Goal: Information Seeking & Learning: Learn about a topic

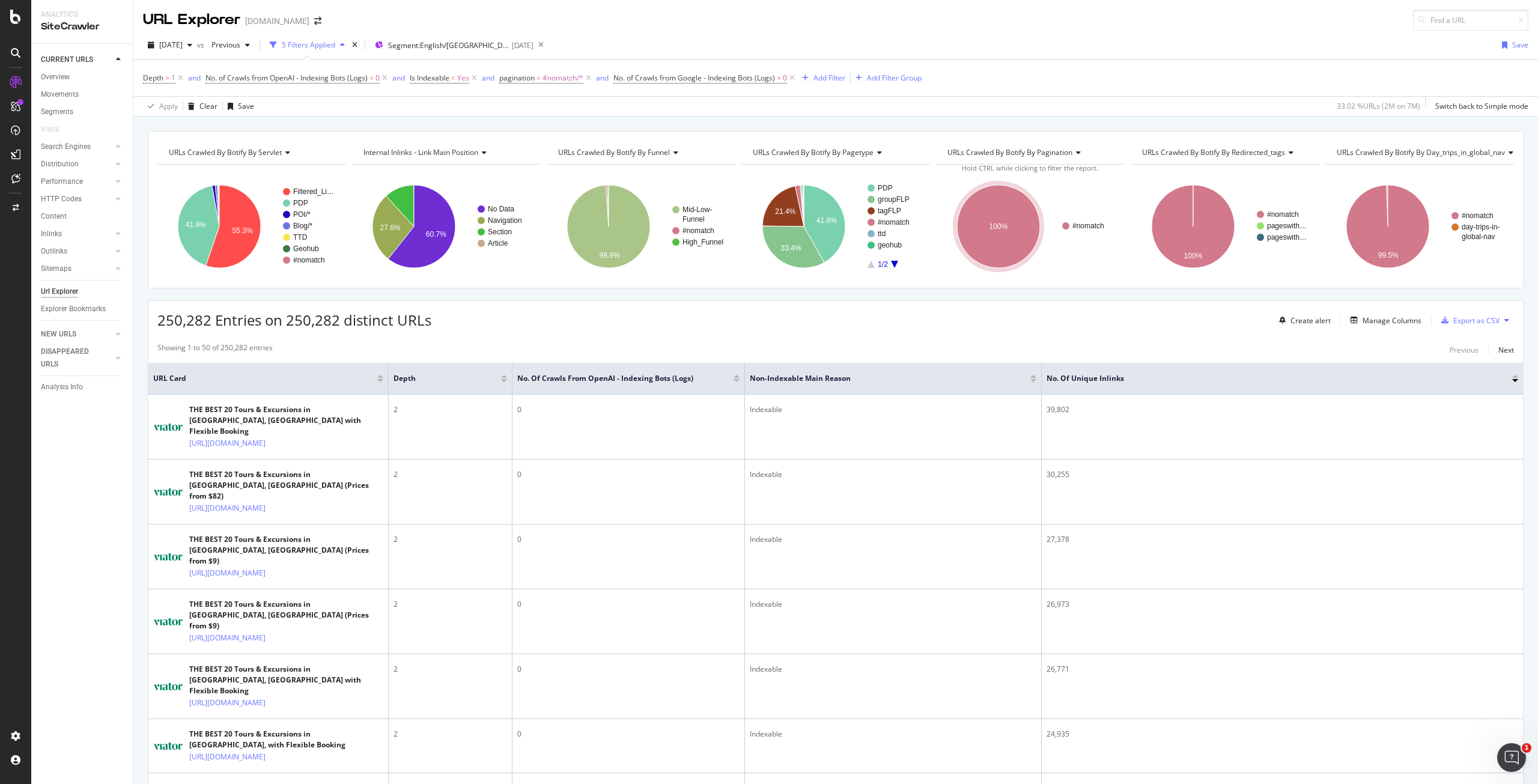
drag, startPoint x: 790, startPoint y: 77, endPoint x: 783, endPoint y: 131, distance: 54.5
click at [790, 77] on icon at bounding box center [792, 78] width 10 height 12
click at [770, 82] on span "No. of Crawls from Google - Indexing Bots (Logs)" at bounding box center [694, 78] width 162 height 10
click at [785, 111] on div "Apply Clear Save 33.02 % URLs ( 2M on 7M ) Switch back to Simple mode" at bounding box center [836, 106] width 1405 height 20
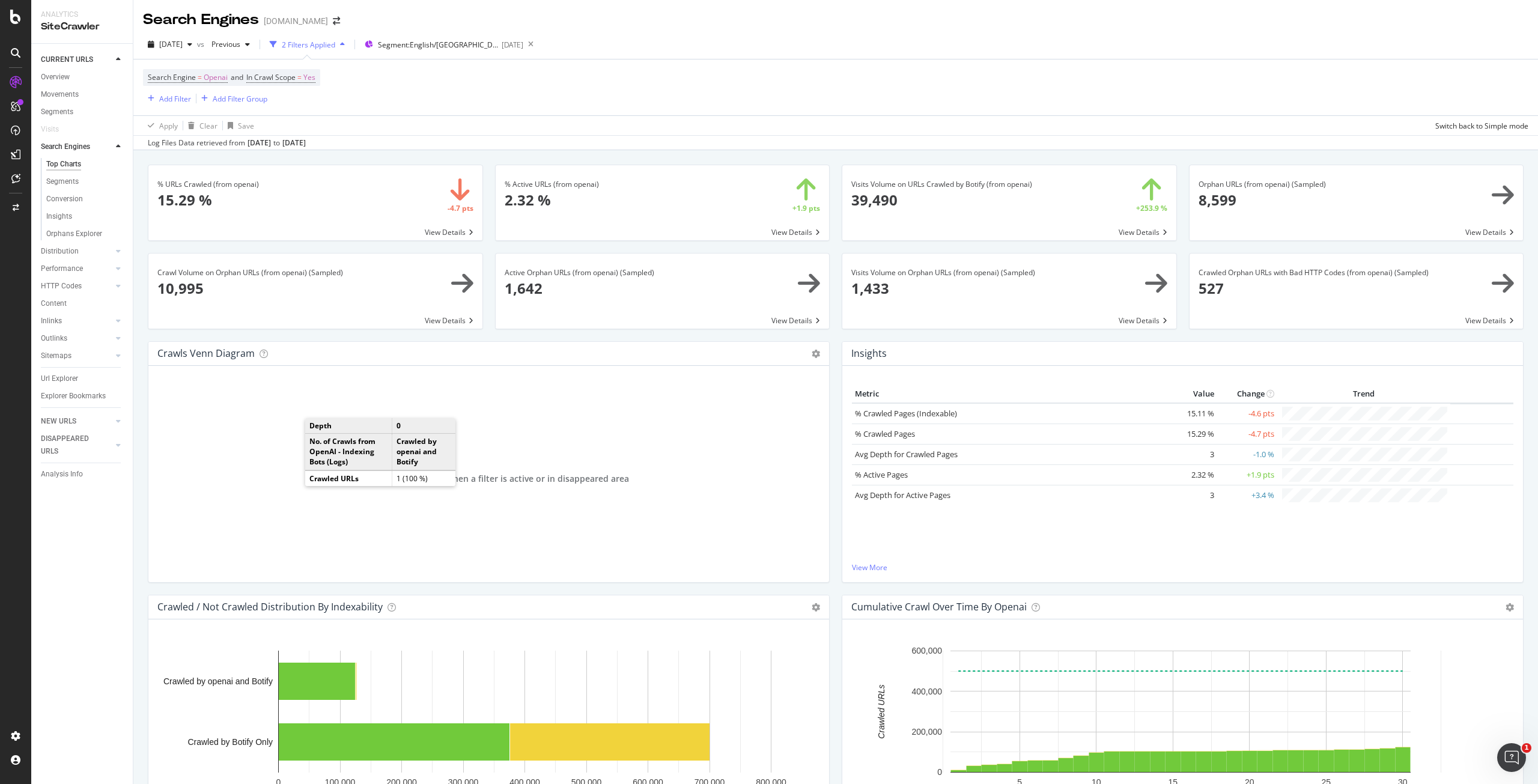
scroll to position [540, 0]
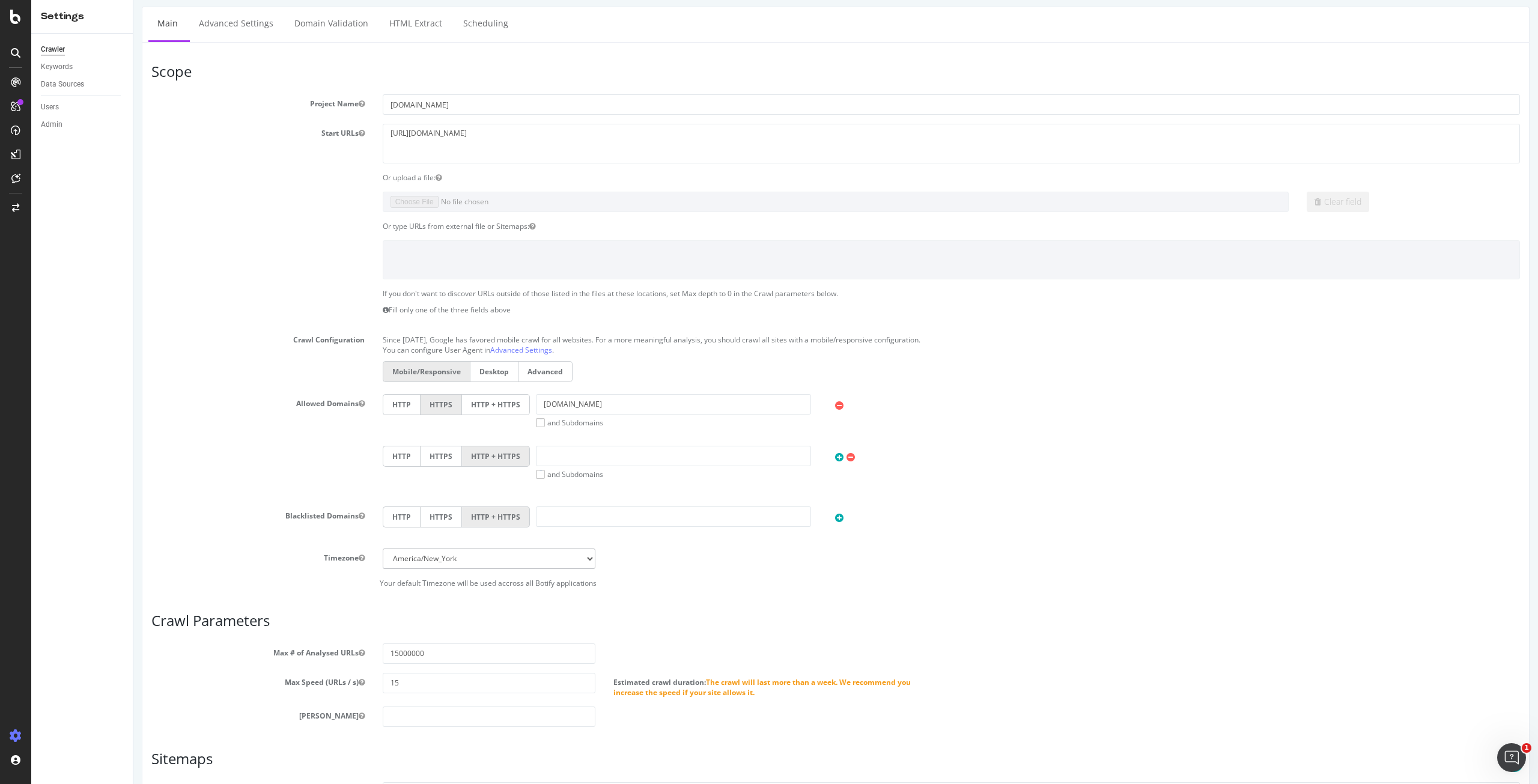
scroll to position [288, 0]
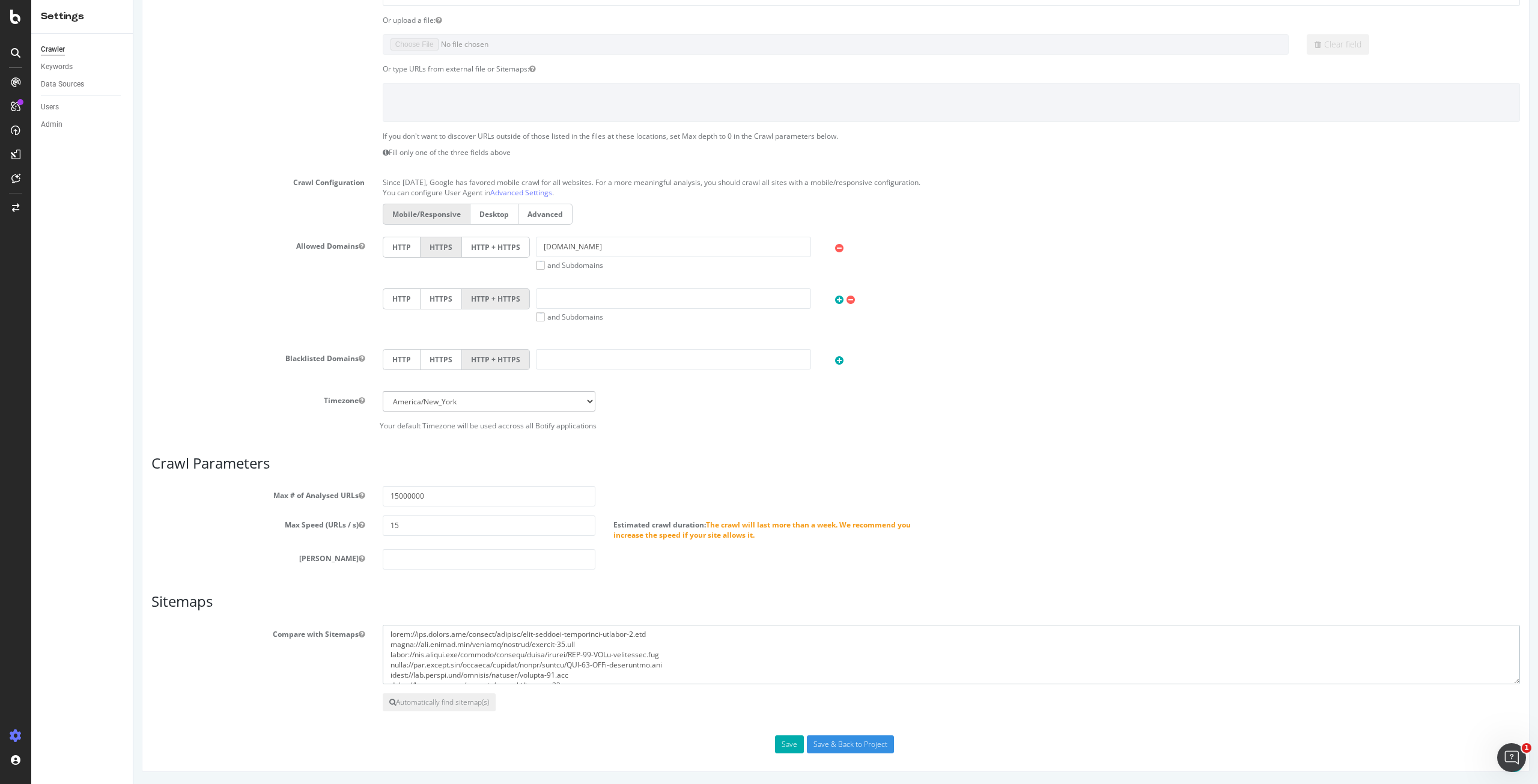
click at [673, 640] on textarea at bounding box center [951, 654] width 1137 height 60
click at [697, 640] on textarea at bounding box center [951, 654] width 1137 height 60
paste textarea "https://www.viator.com/sitemap/current/adhoc/single-pages-sitemap.xml https://w…"
type textarea "https://www.viator.com/sitemap/current/adhoc/single-pages-sitemap.xml https://w…"
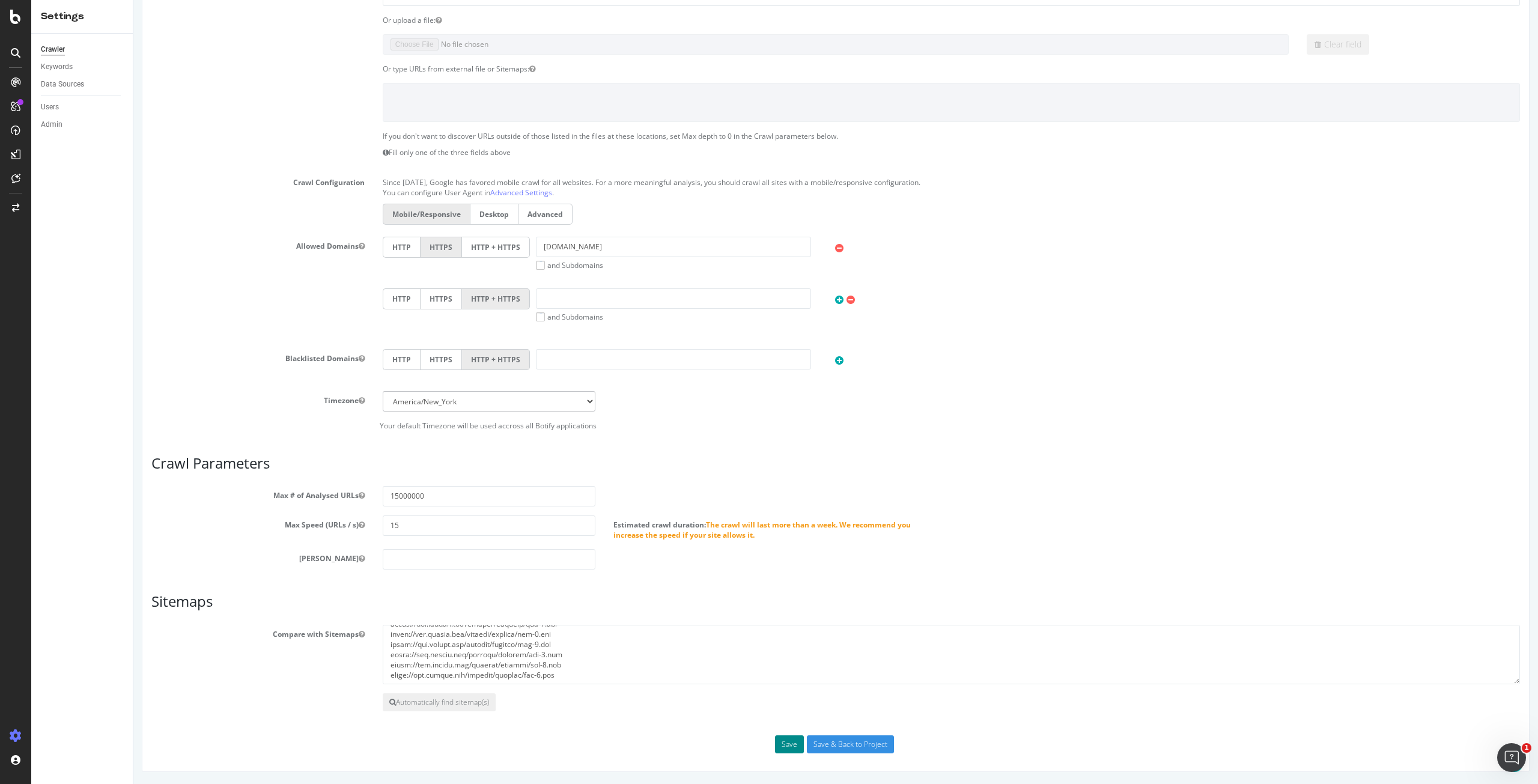
click at [790, 739] on button "Save" at bounding box center [790, 744] width 29 height 18
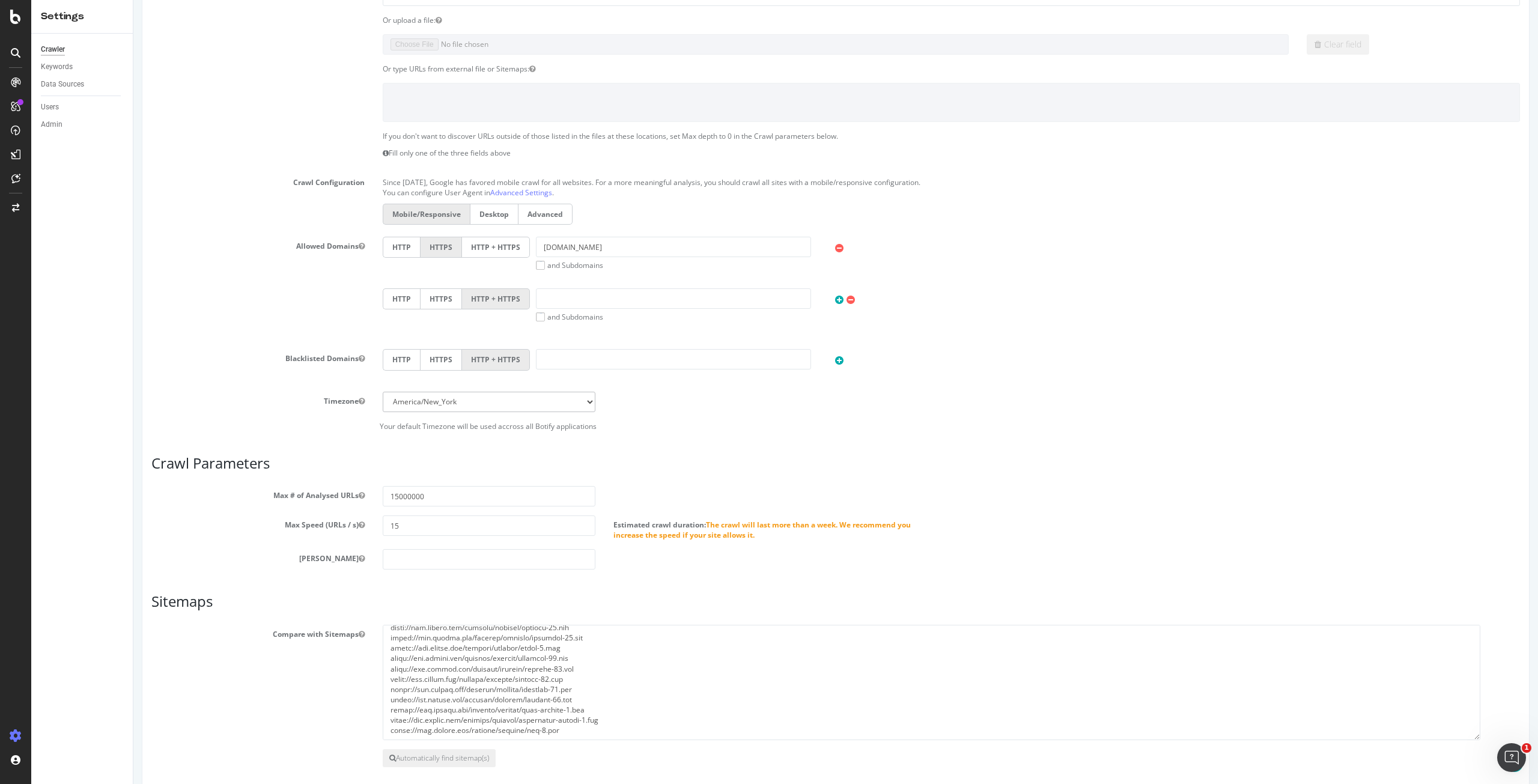
scroll to position [1487, 0]
drag, startPoint x: 1505, startPoint y: 680, endPoint x: 1473, endPoint y: 737, distance: 65.4
click at [1473, 737] on textarea at bounding box center [931, 683] width 1097 height 117
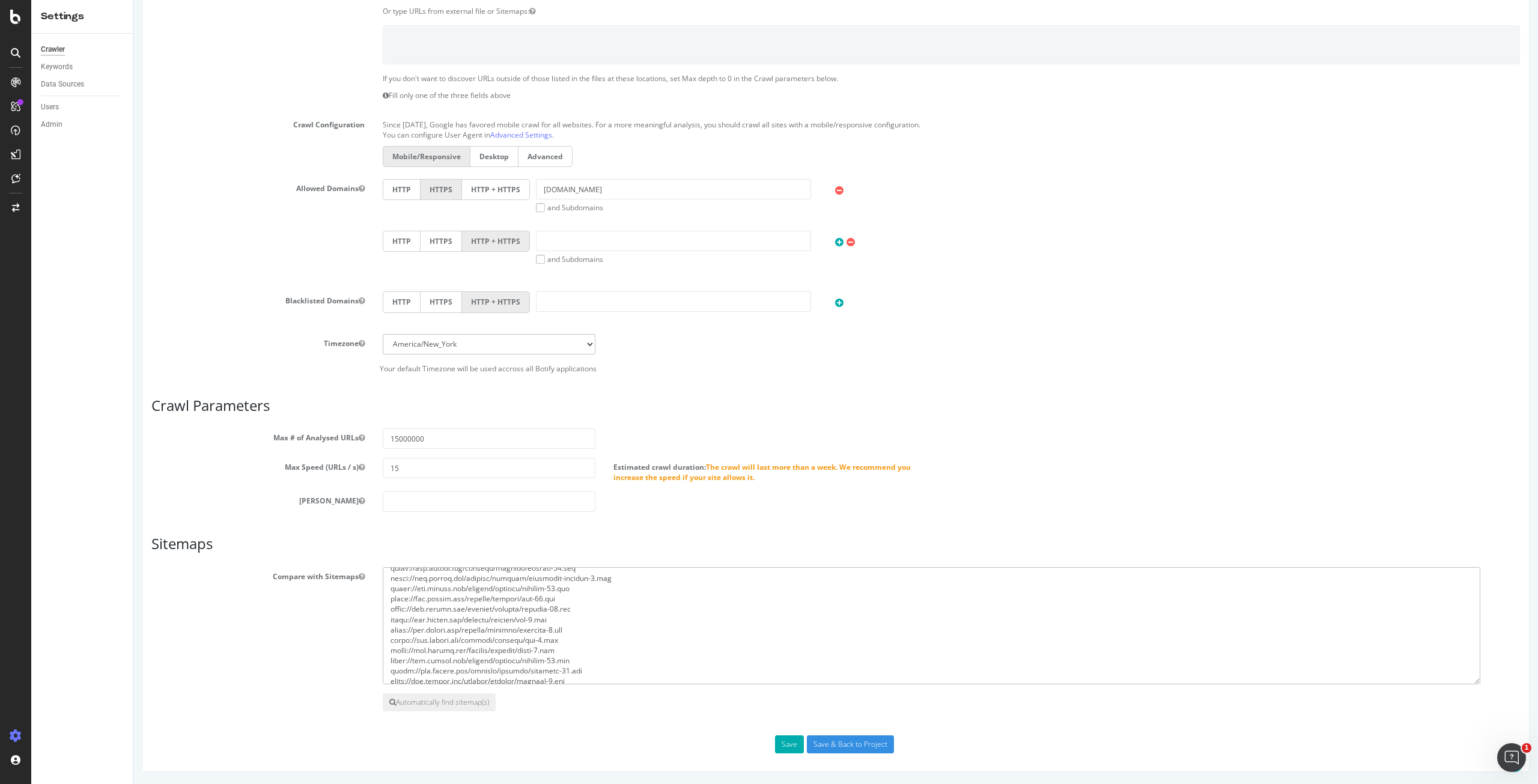
scroll to position [0, 0]
drag, startPoint x: 569, startPoint y: 676, endPoint x: 375, endPoint y: 537, distance: 238.7
click at [375, 537] on article "Sitemaps Compare with Sitemaps Automatically find sitemap(s)" at bounding box center [836, 623] width 1368 height 174
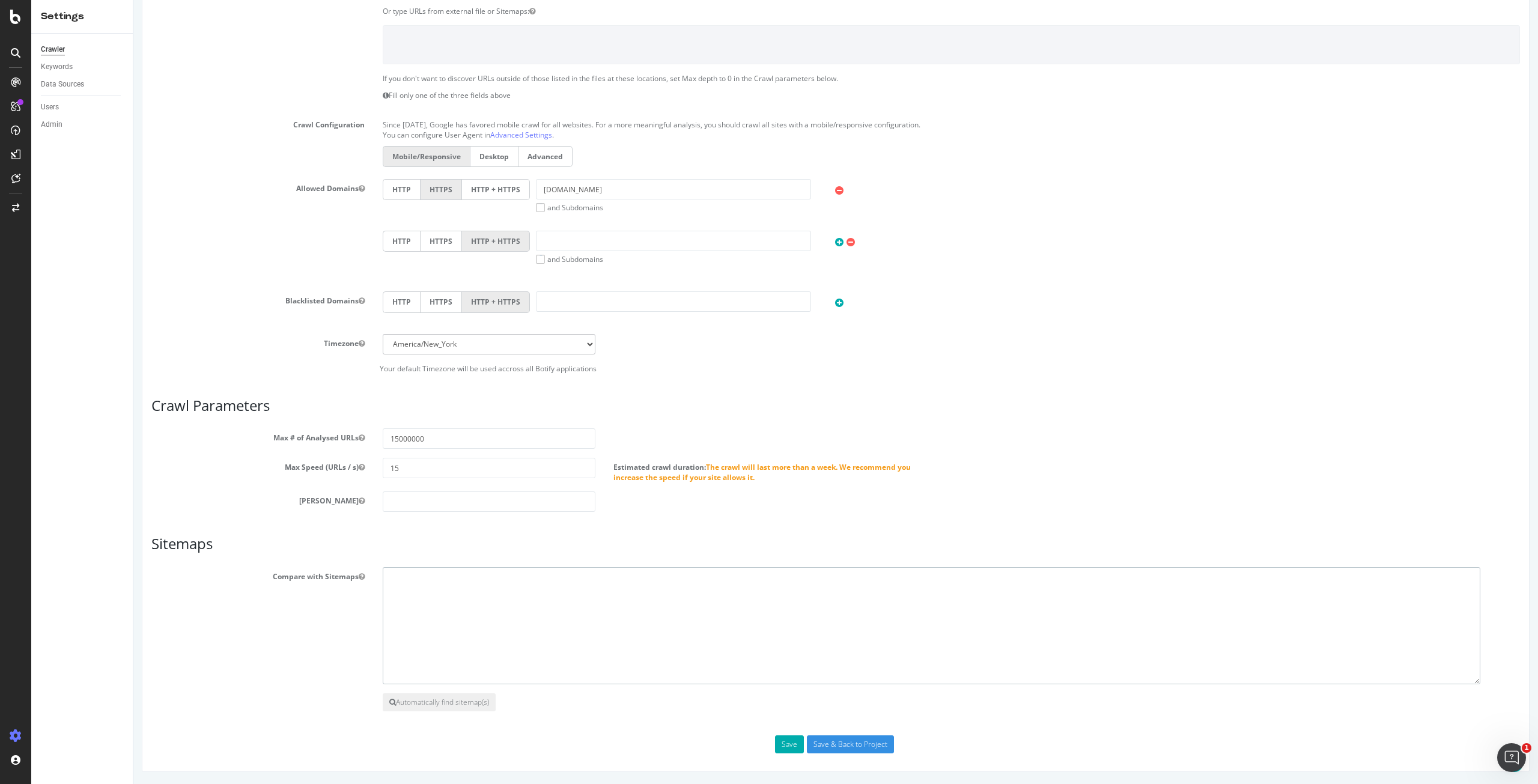
paste textarea "https://www.viator.com/sitemap/current/adhoc/single-pages-sitemap.xml https://w…"
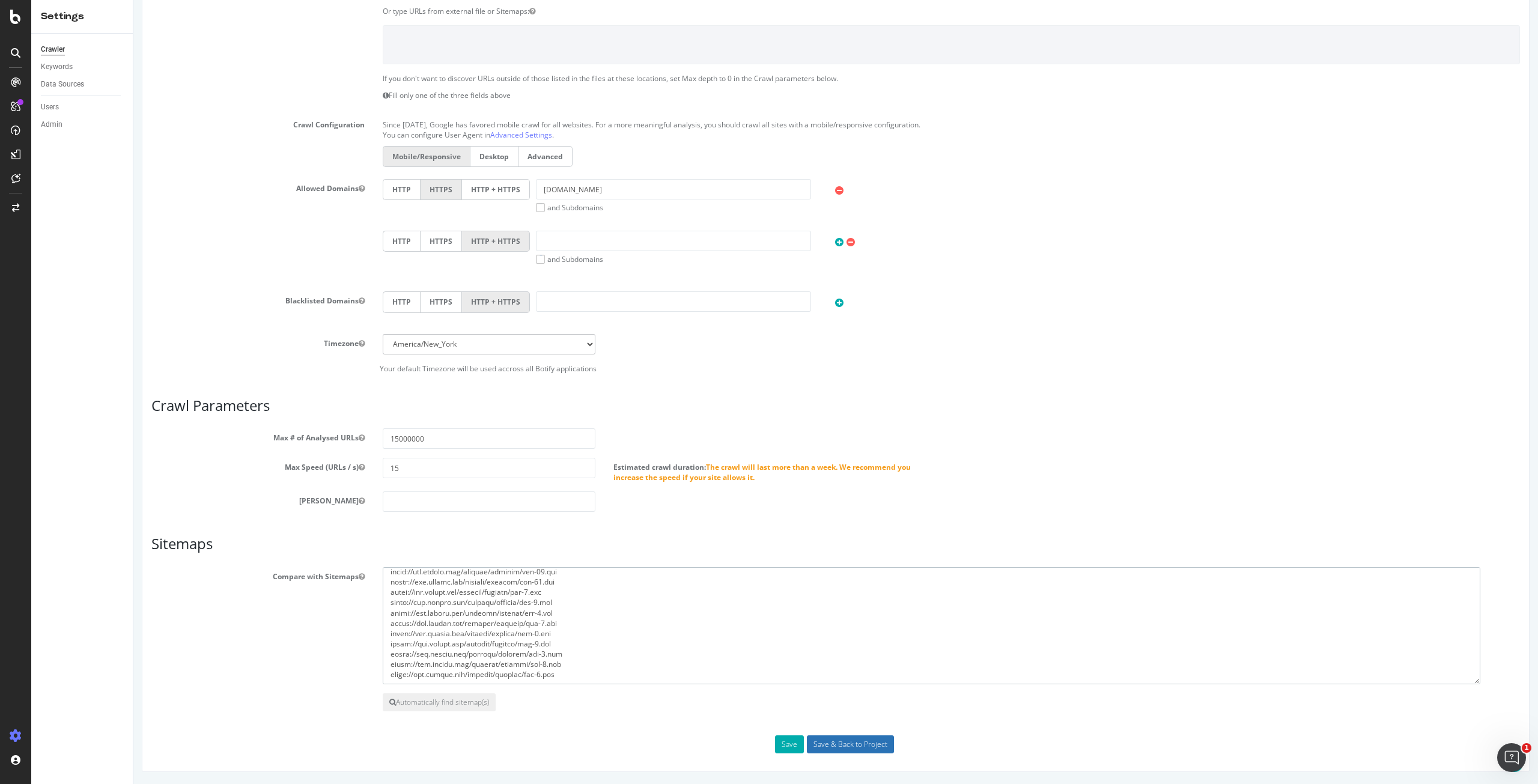
scroll to position [1487, 0]
type textarea "https://www.viator.com/sitemap/current/adhoc/single-pages-sitemap.xml https://w…"
click at [834, 747] on input "Save & Back to Project" at bounding box center [850, 744] width 87 height 18
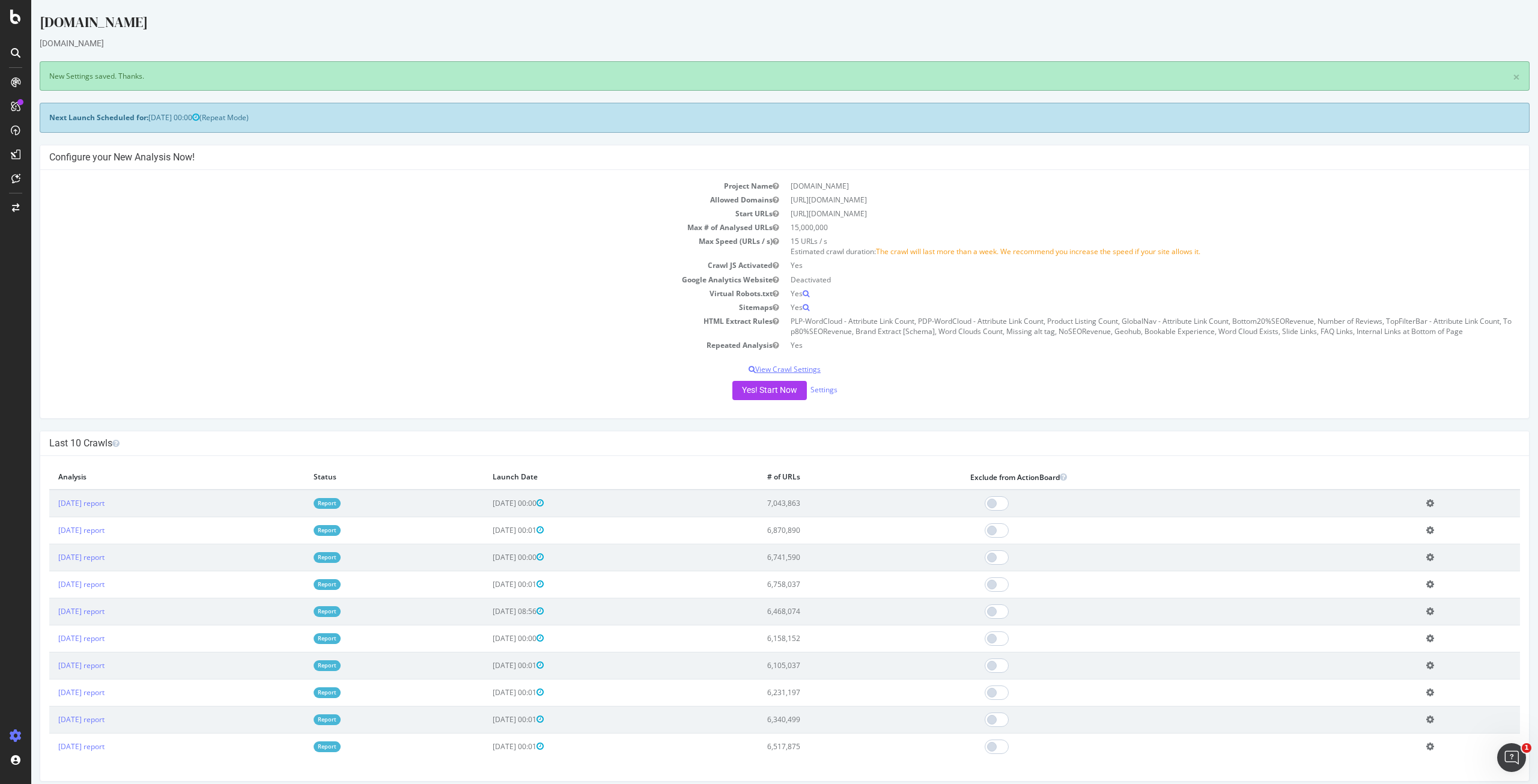
click at [793, 366] on p "View Crawl Settings" at bounding box center [784, 369] width 1471 height 10
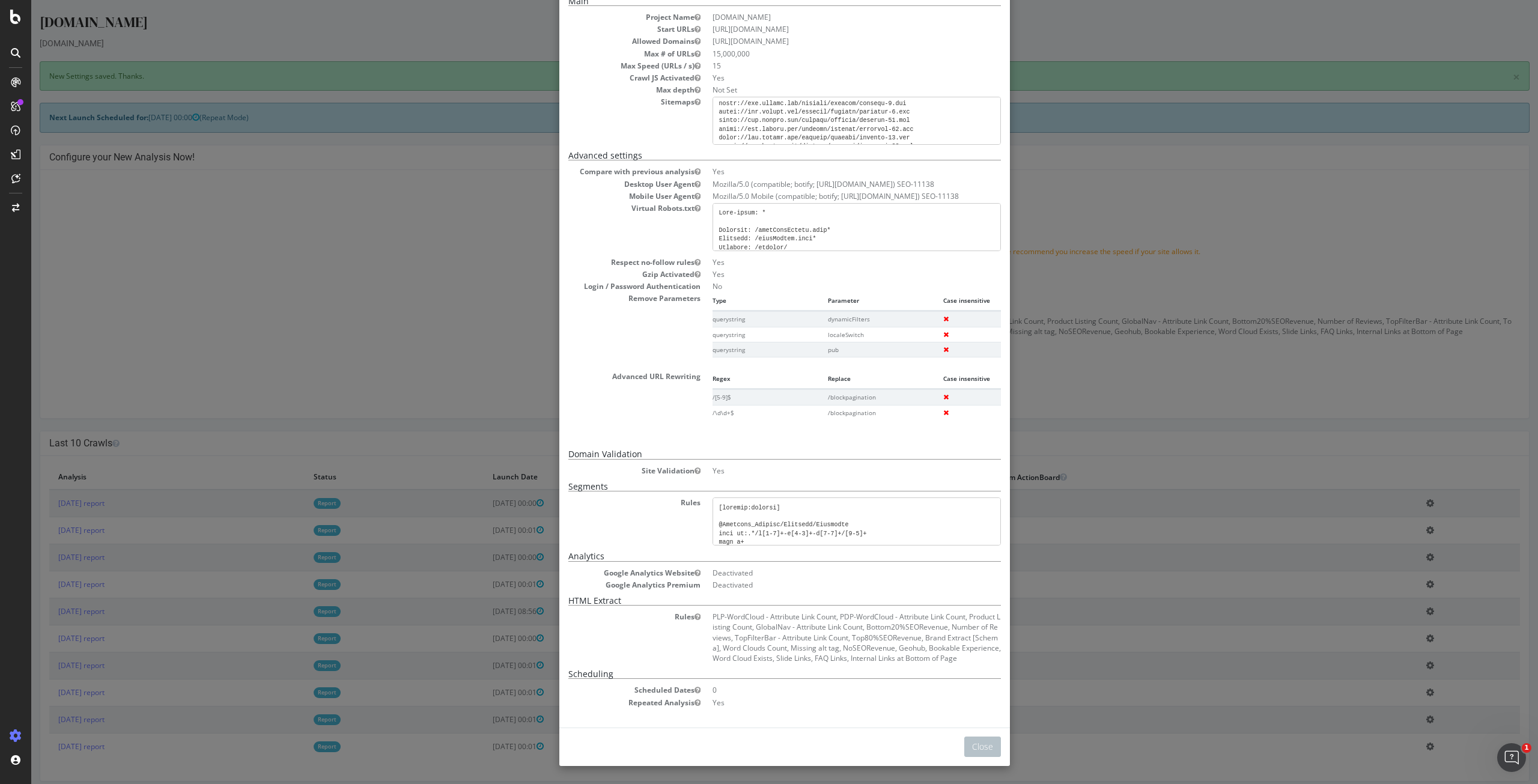
scroll to position [660, 0]
click at [924, 117] on pre at bounding box center [857, 121] width 288 height 48
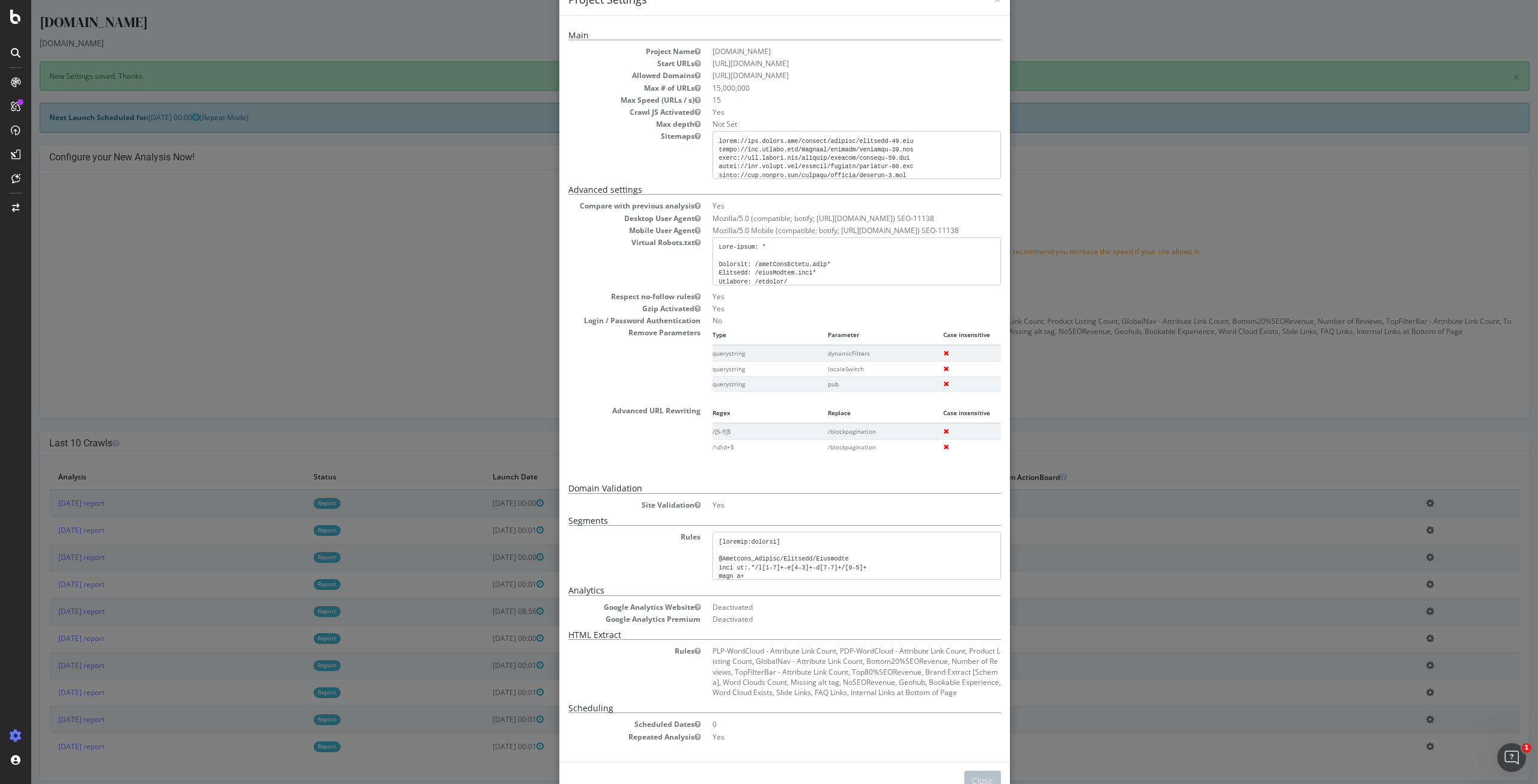
scroll to position [0, 0]
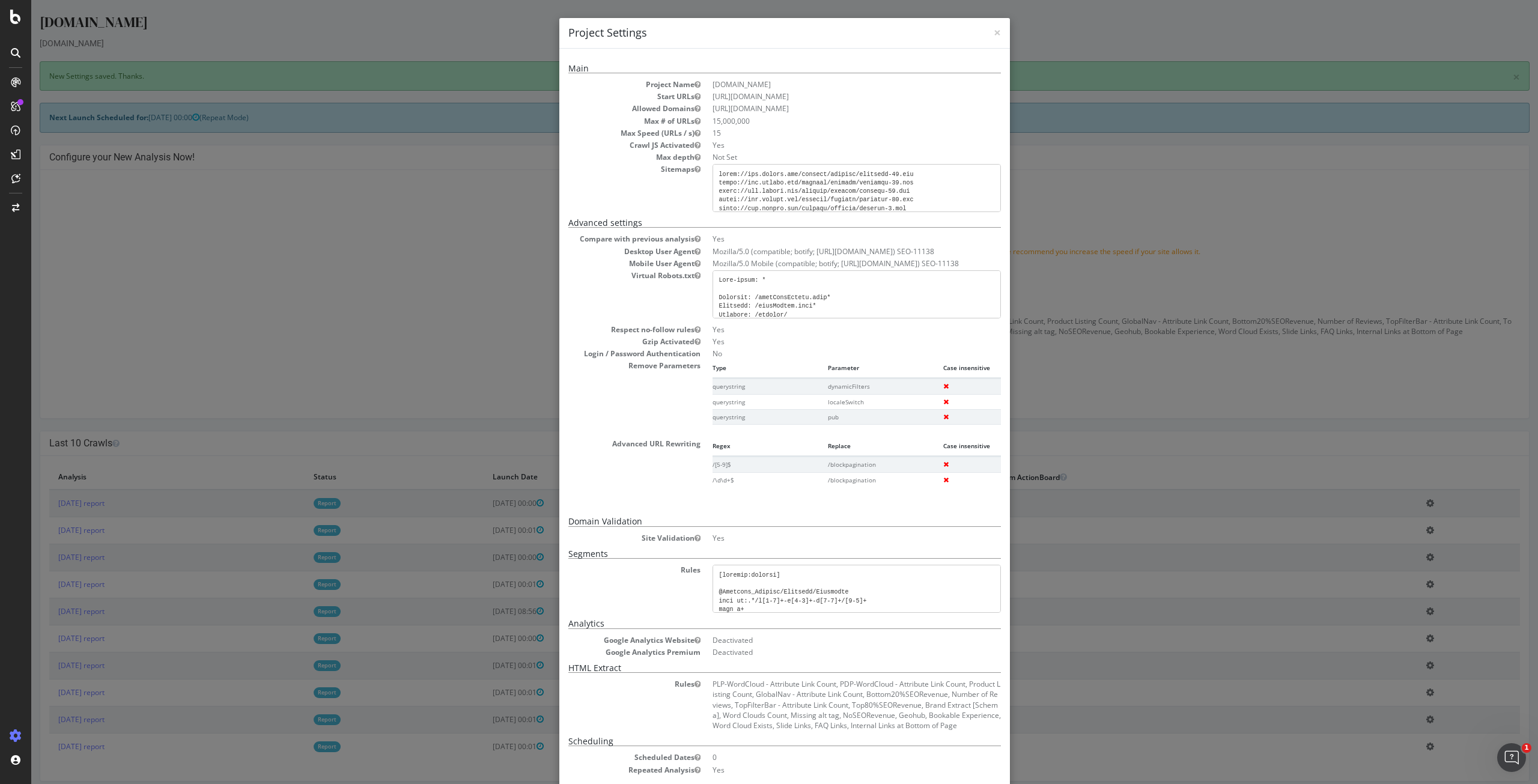
click at [997, 35] on div "× Close Project Settings" at bounding box center [784, 33] width 450 height 31
click at [994, 30] on span "×" at bounding box center [997, 33] width 7 height 17
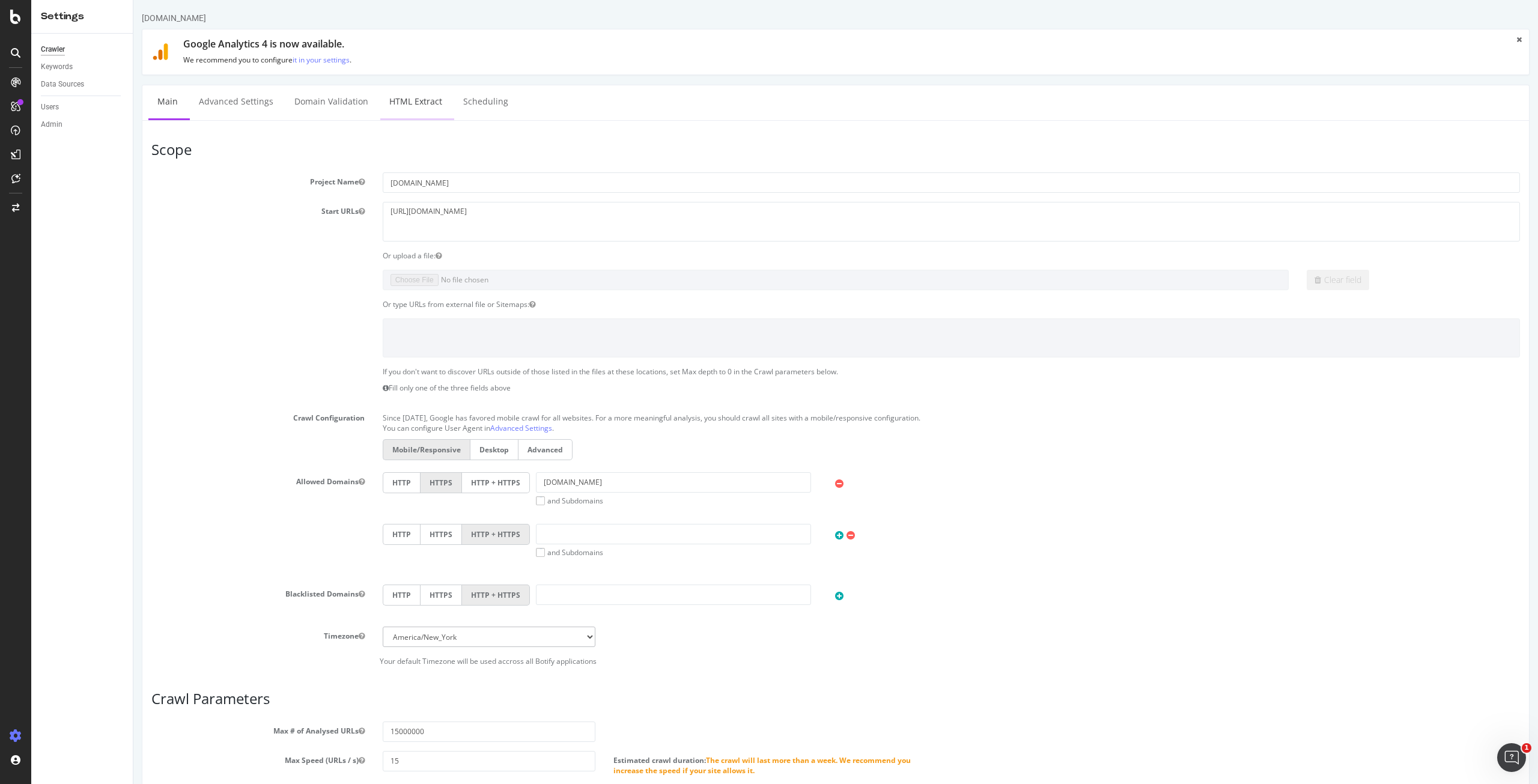
click at [408, 87] on link "HTML Extract" at bounding box center [415, 102] width 71 height 33
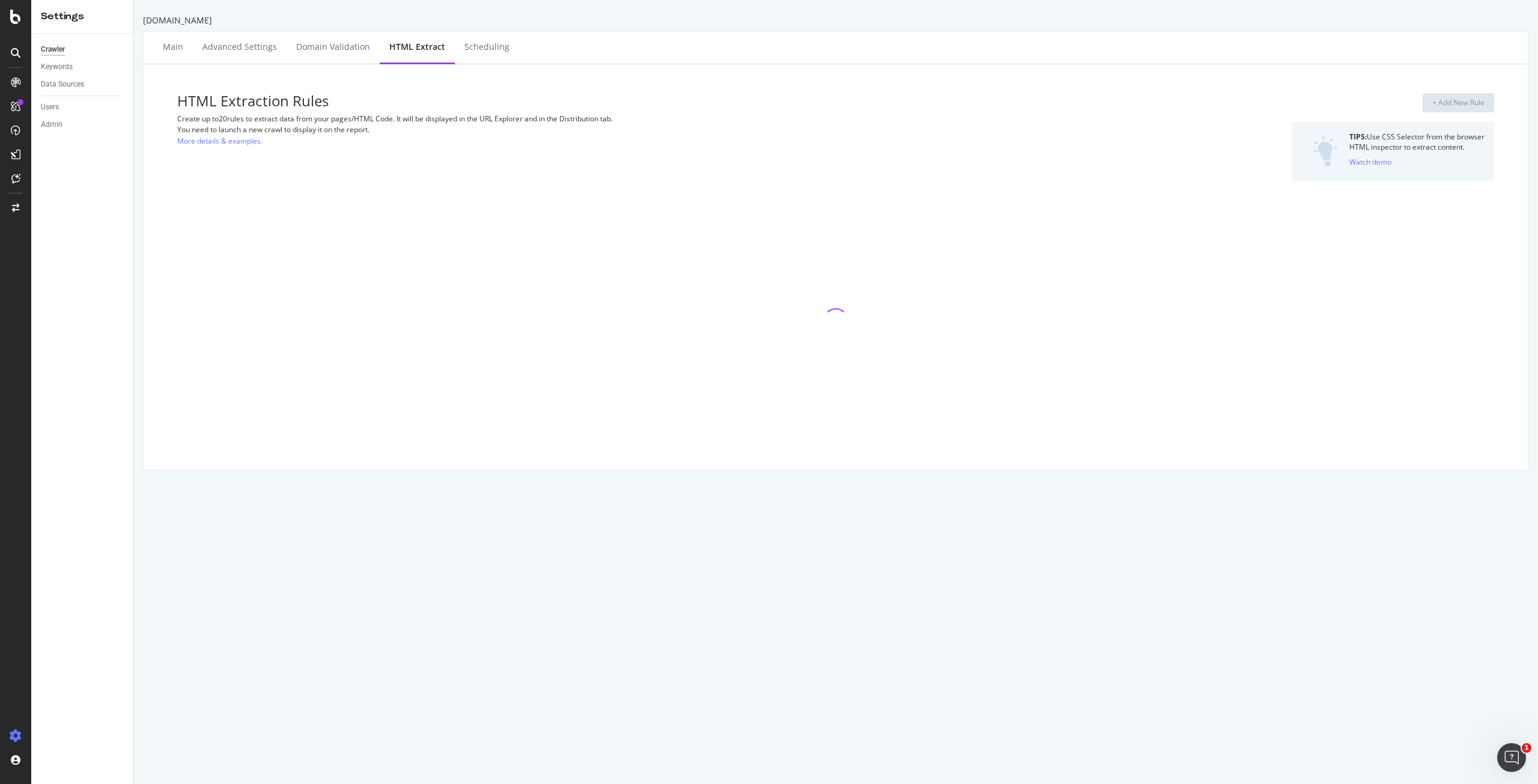
select select "count"
select select "exist"
select select "i"
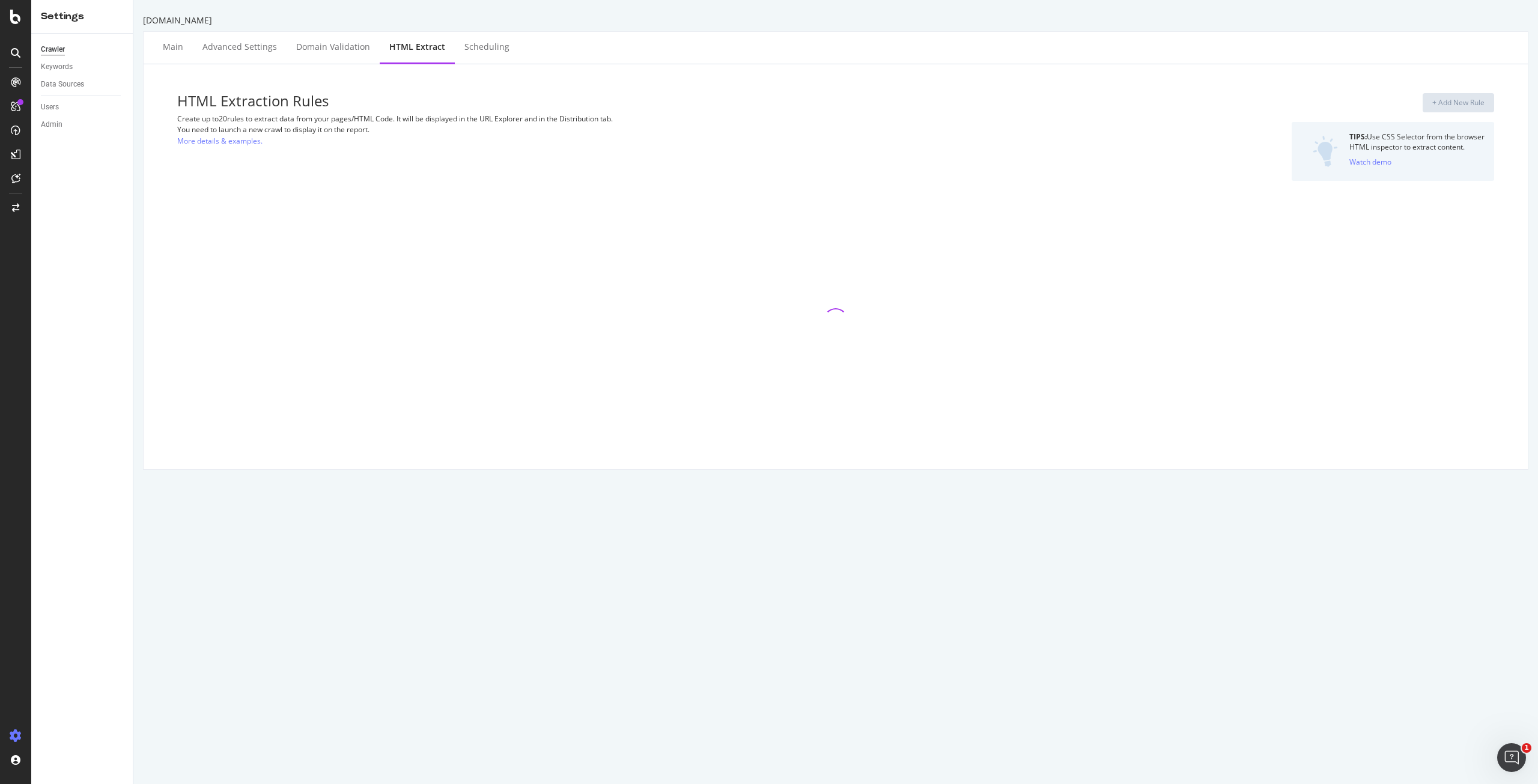
select select "count"
select select "exist"
select select "count"
select select "exist"
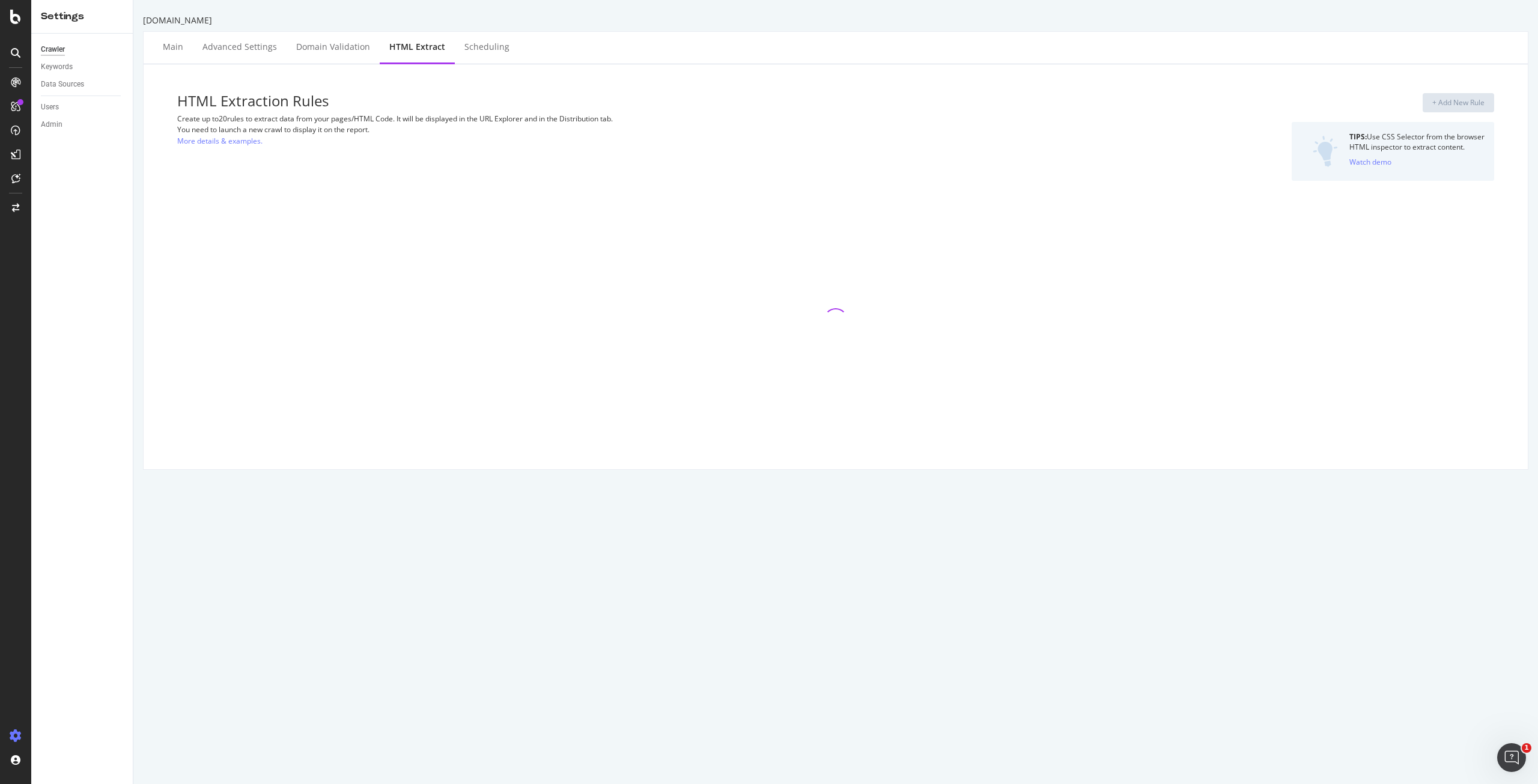
select select "exist"
select select "count"
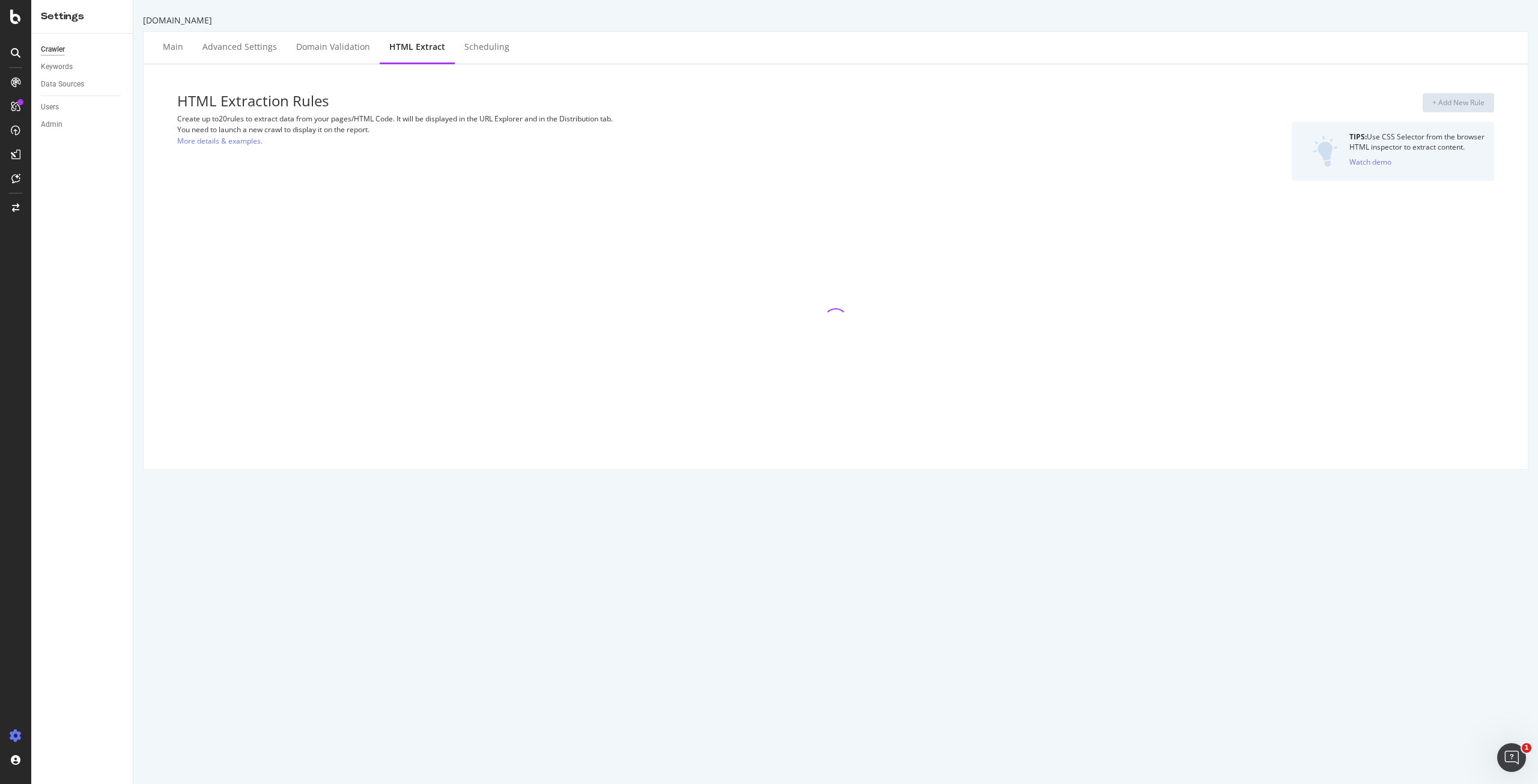
select select "count"
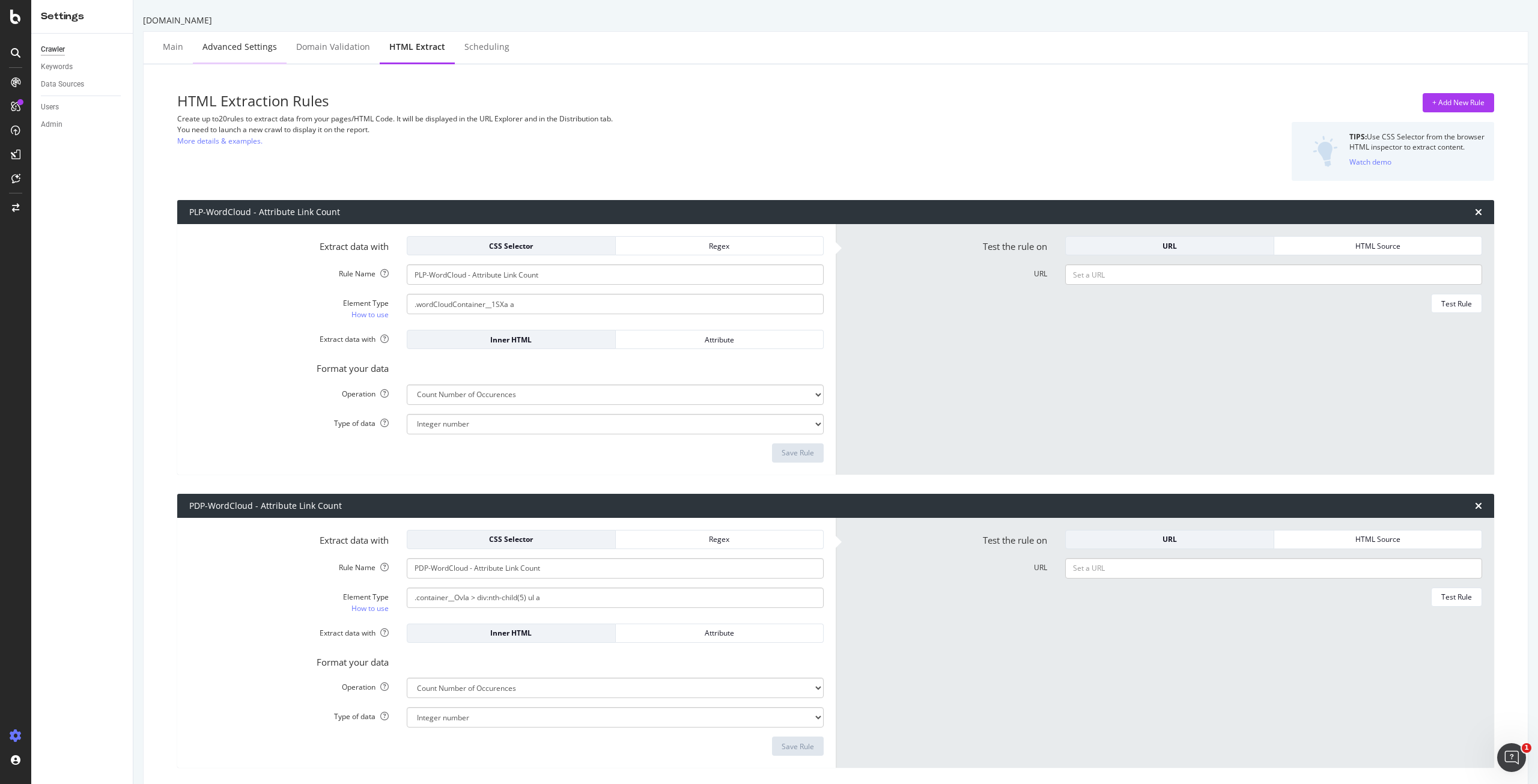
click at [248, 45] on div "Advanced Settings" at bounding box center [239, 47] width 75 height 12
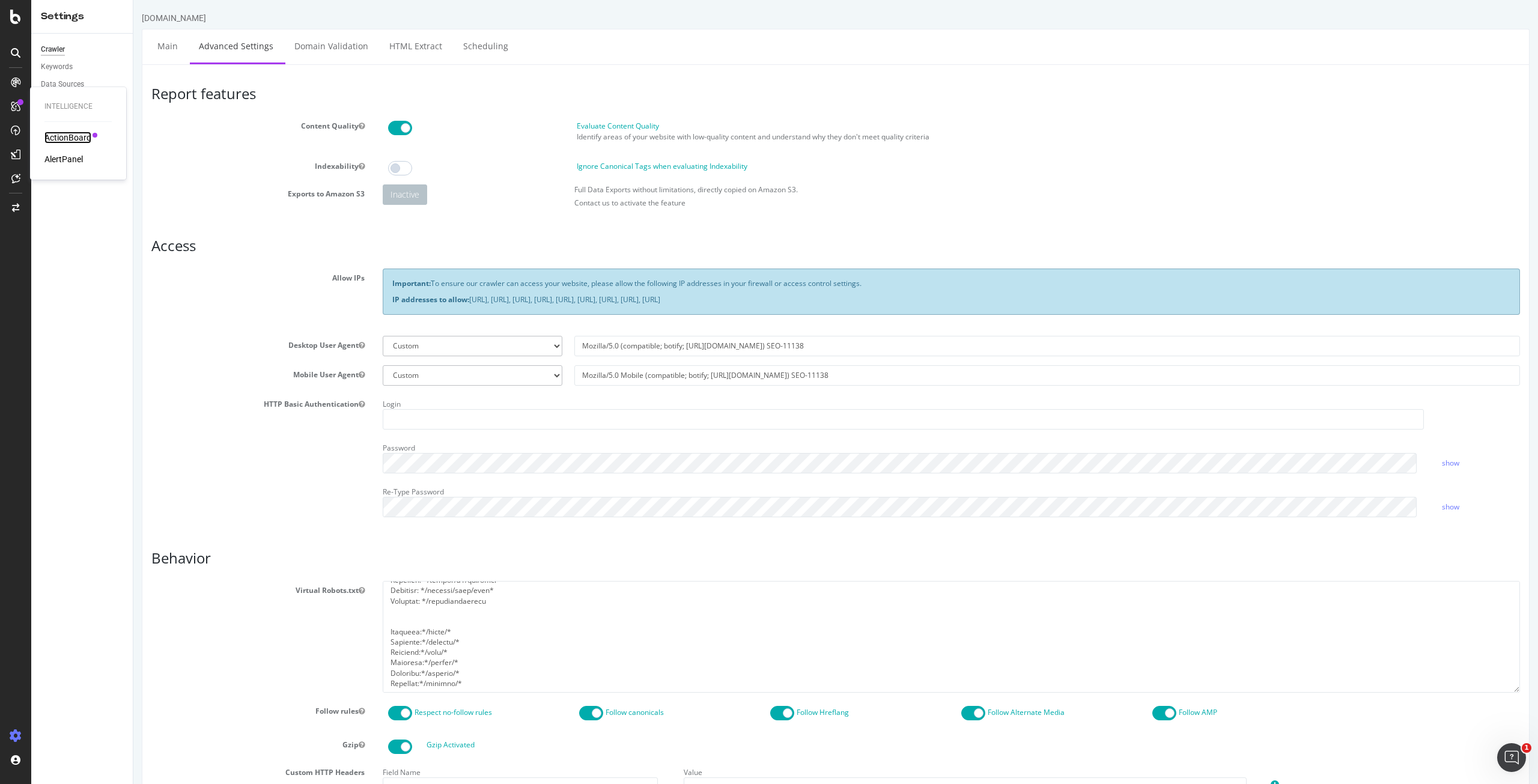
click at [74, 132] on div "ActionBoard" at bounding box center [67, 138] width 47 height 12
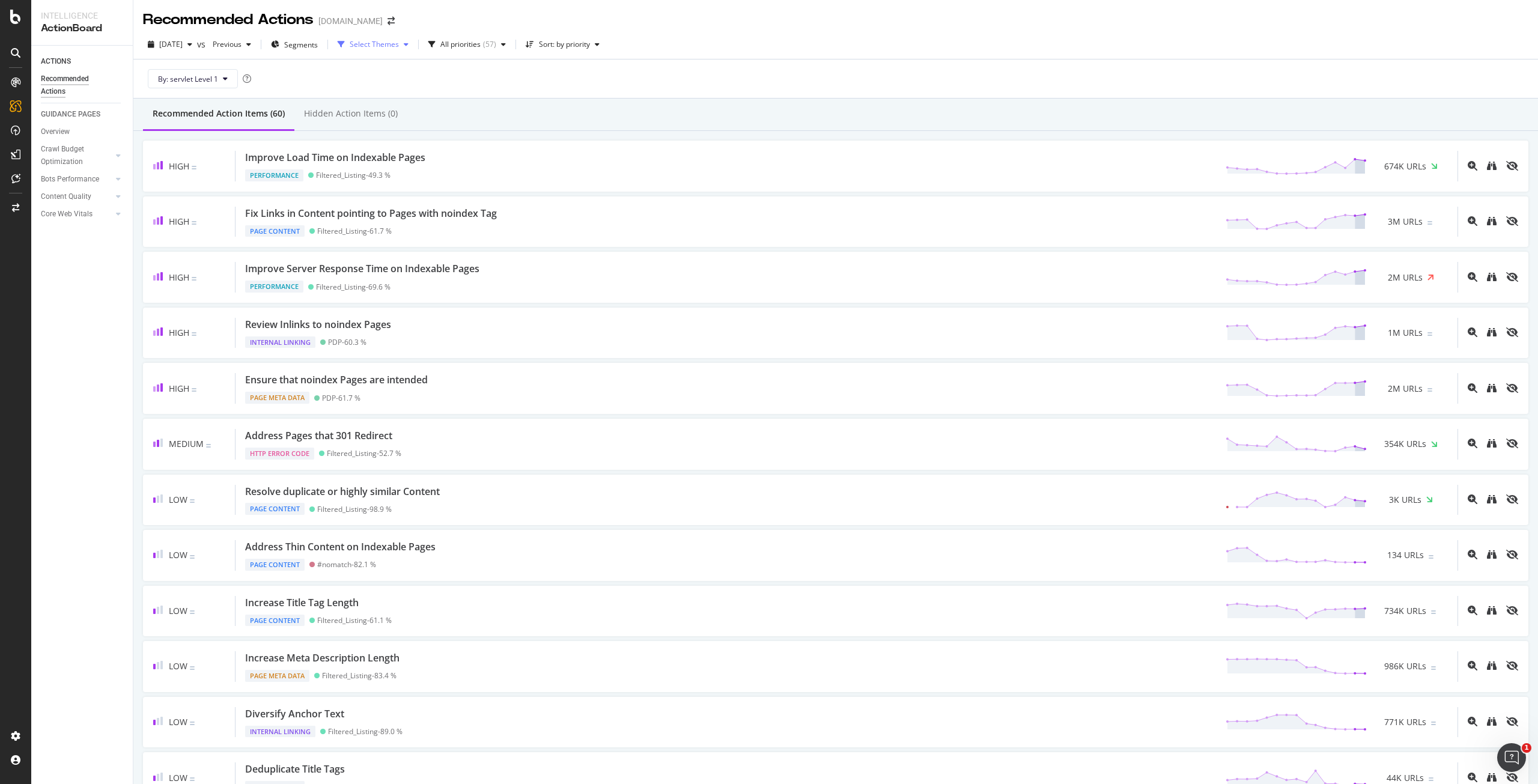
click at [399, 44] on div "Select Themes" at bounding box center [374, 44] width 49 height 7
click at [481, 48] on div "All priorities" at bounding box center [461, 44] width 40 height 7
click at [318, 44] on span "Segments" at bounding box center [301, 44] width 34 height 10
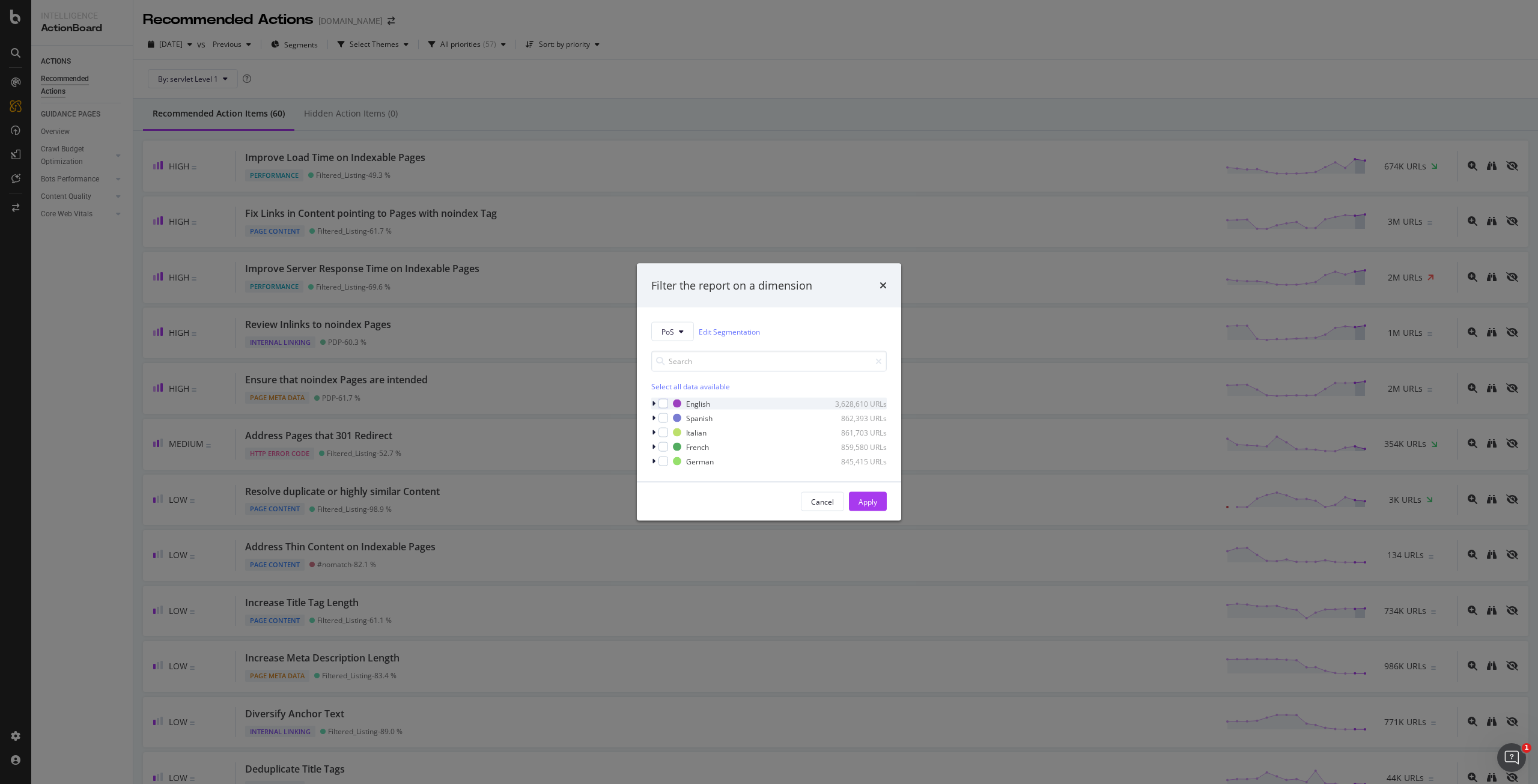
click at [656, 404] on div "modal" at bounding box center [655, 404] width 7 height 12
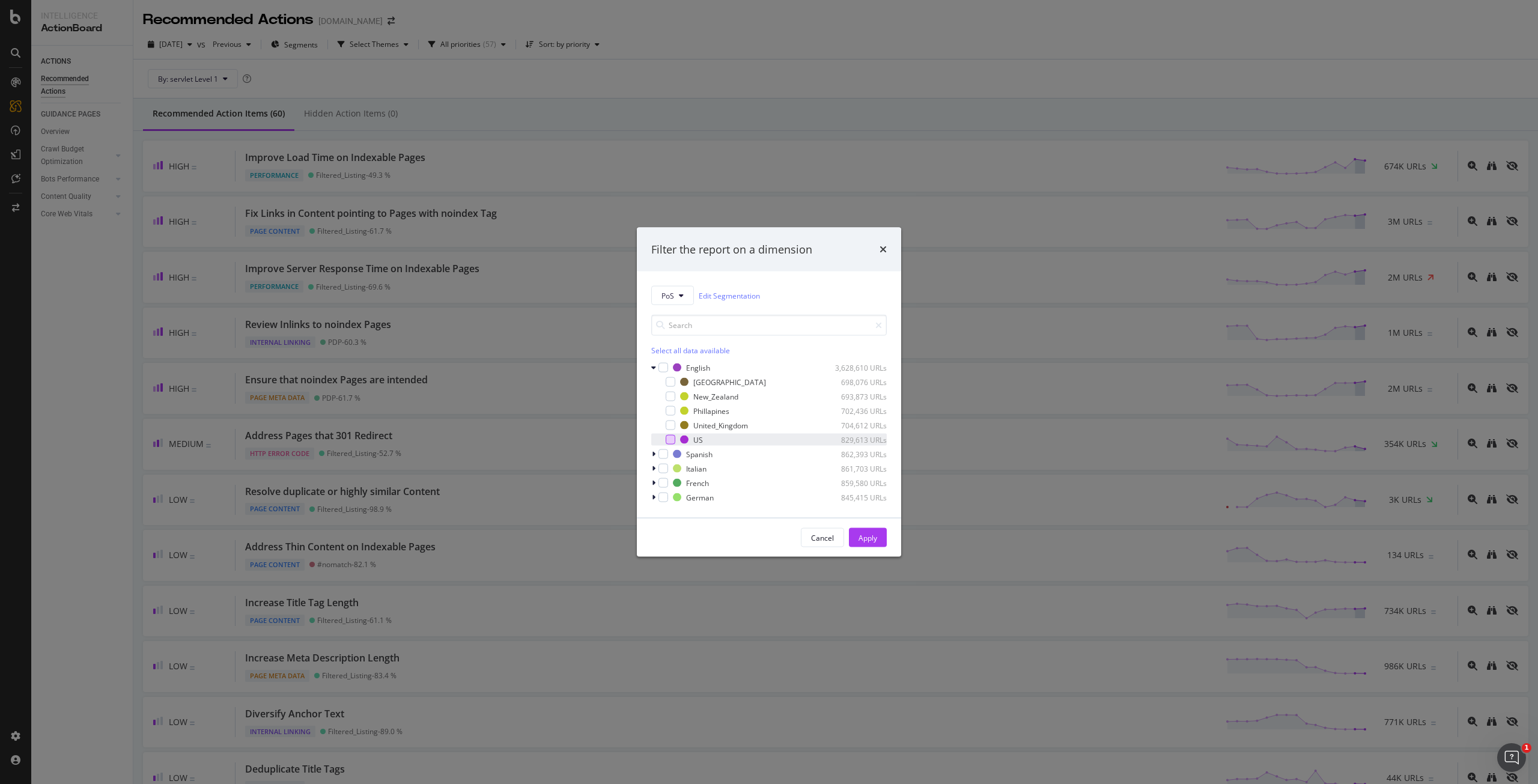
click at [674, 441] on div "modal" at bounding box center [670, 440] width 10 height 10
click at [879, 540] on button "Apply" at bounding box center [868, 537] width 38 height 19
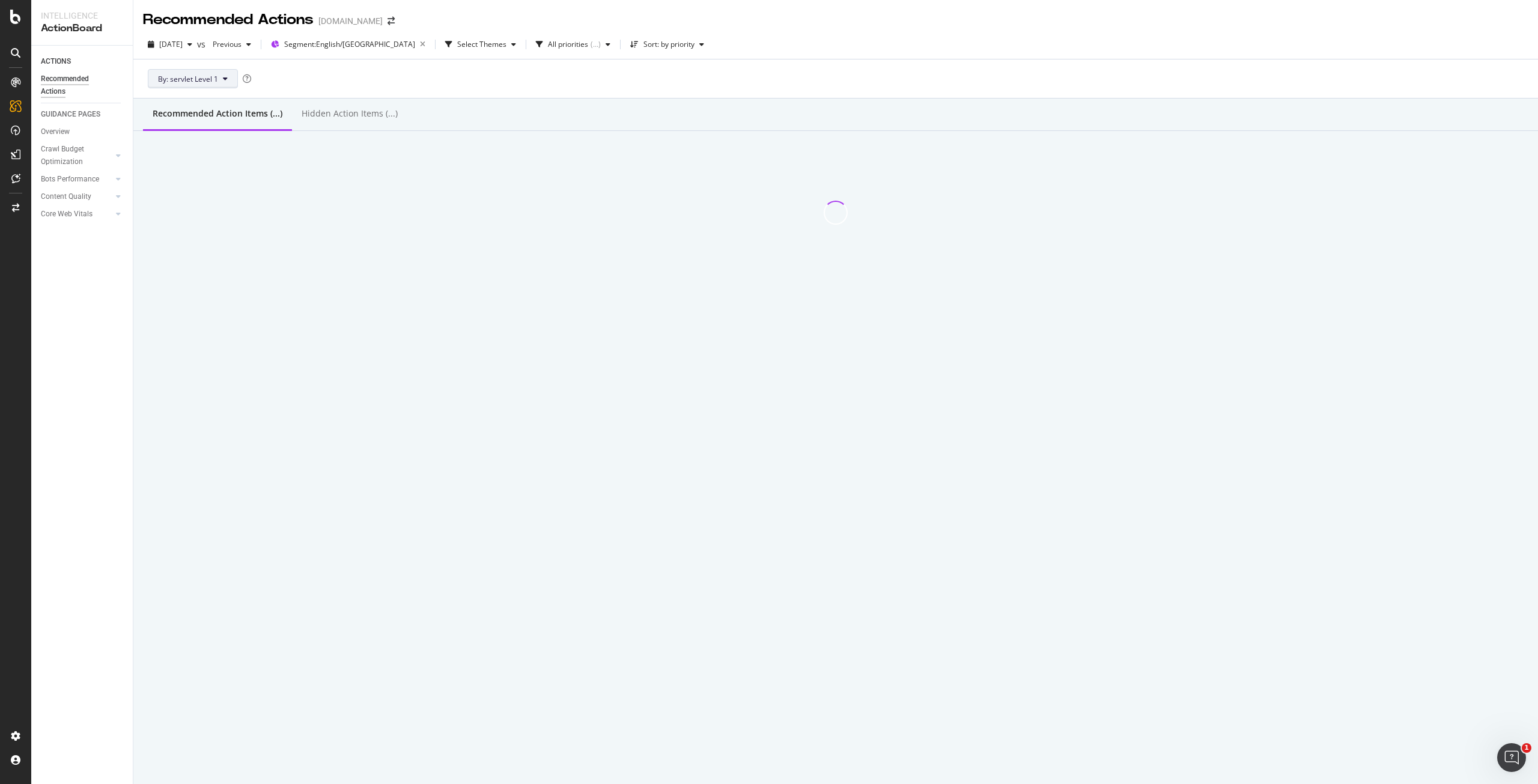
click at [212, 77] on span "By: servlet Level 1" at bounding box center [188, 79] width 60 height 10
click at [237, 125] on span "servlet" at bounding box center [221, 122] width 125 height 11
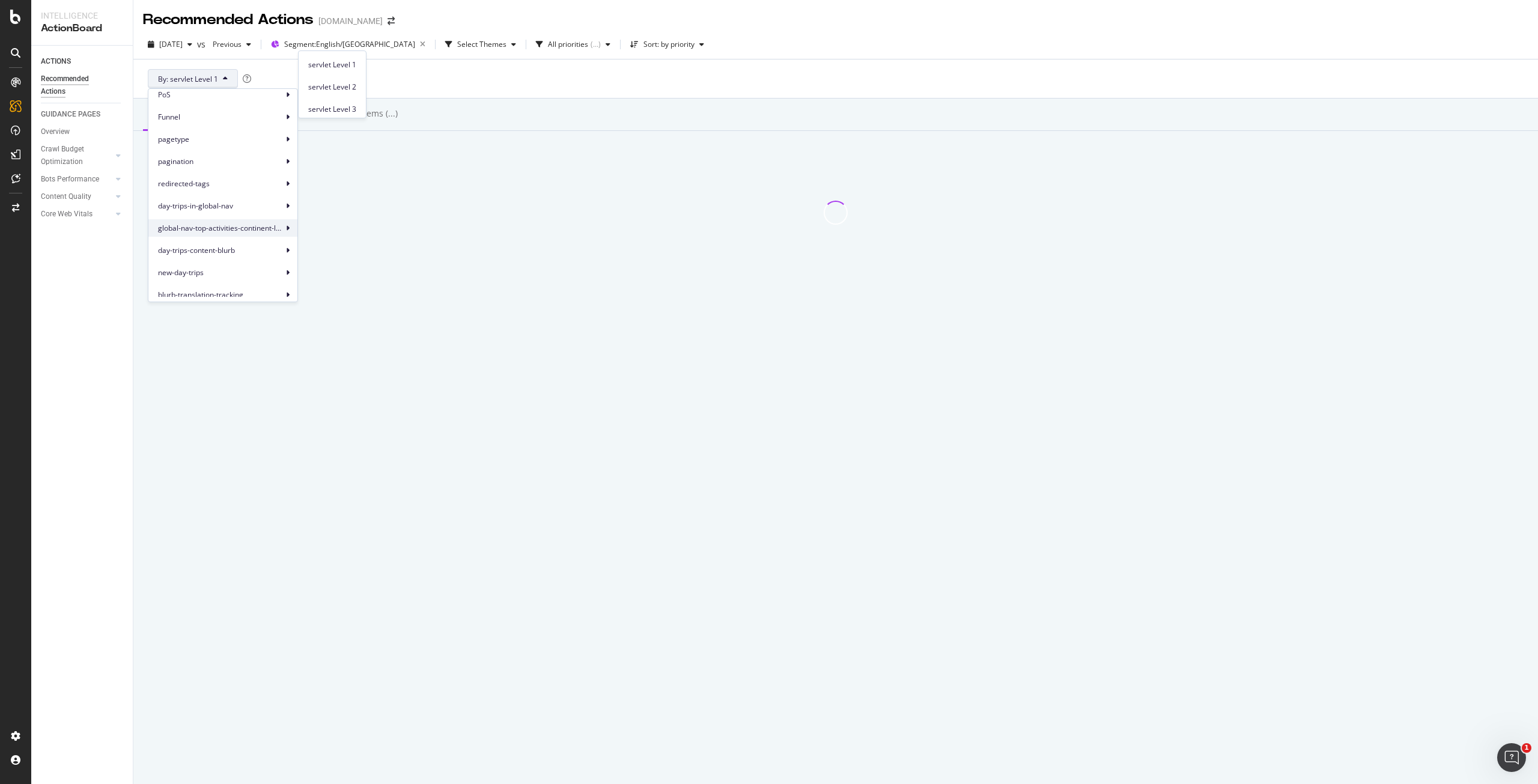
scroll to position [98, 0]
click at [407, 87] on div "By: servlet Level 1" at bounding box center [836, 78] width 1385 height 38
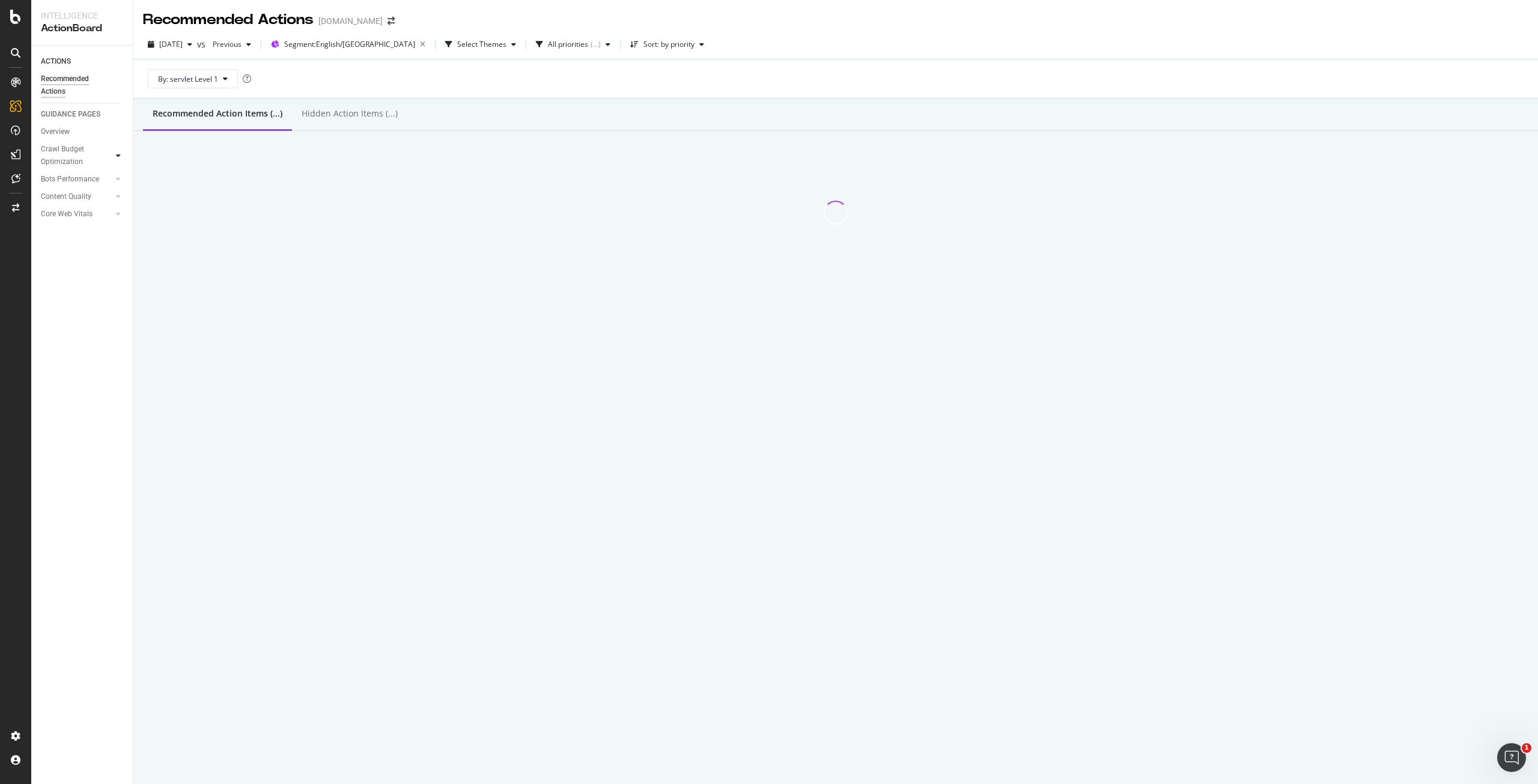
click at [113, 154] on div at bounding box center [118, 156] width 12 height 12
click at [62, 150] on div "Crawl Budget Optimization" at bounding box center [72, 156] width 63 height 25
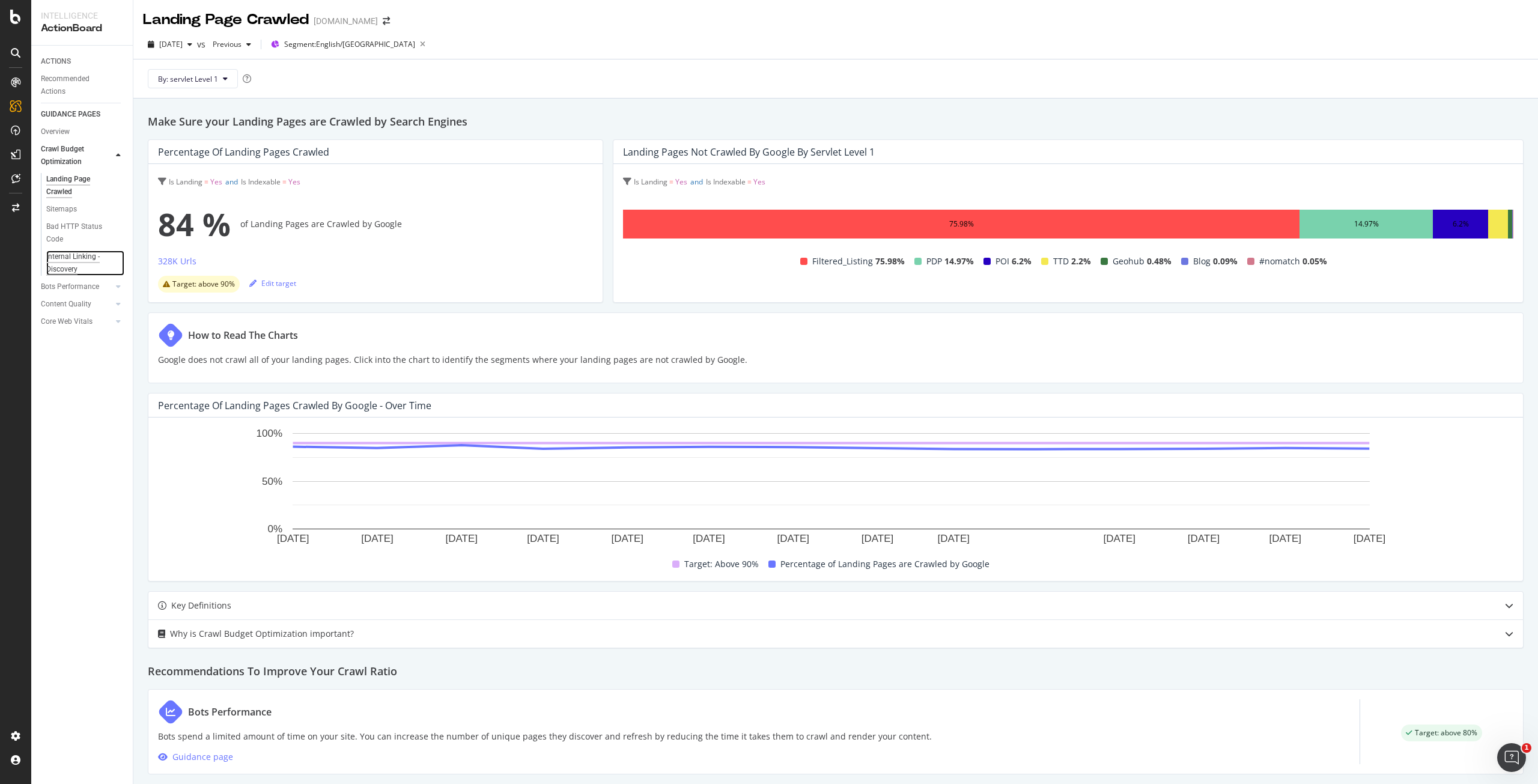
click at [81, 267] on div "Internal Linking - Discovery" at bounding box center [80, 263] width 68 height 25
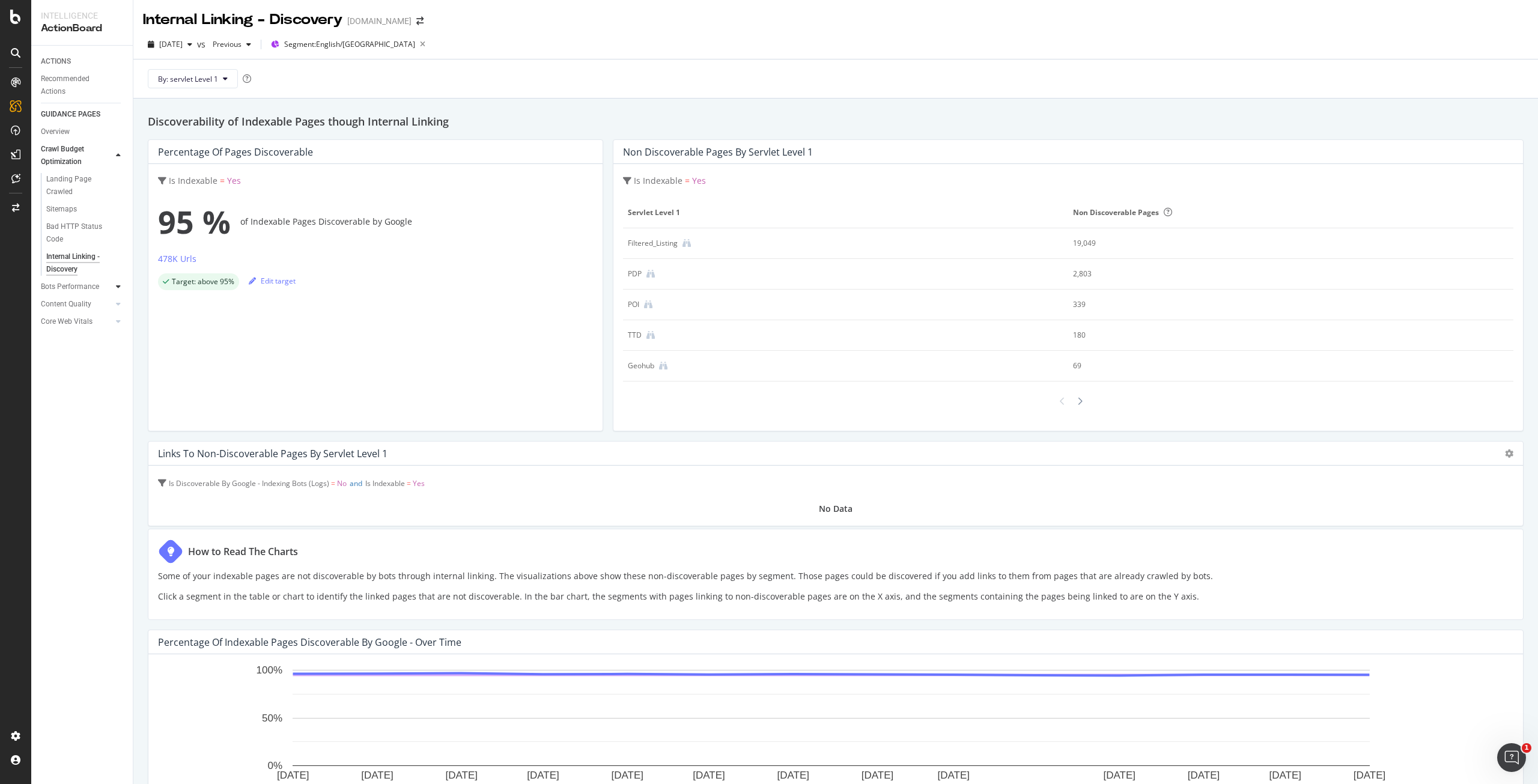
click at [121, 289] on div at bounding box center [118, 287] width 12 height 12
click at [82, 197] on div "Bot Discovery Time" at bounding box center [77, 196] width 62 height 13
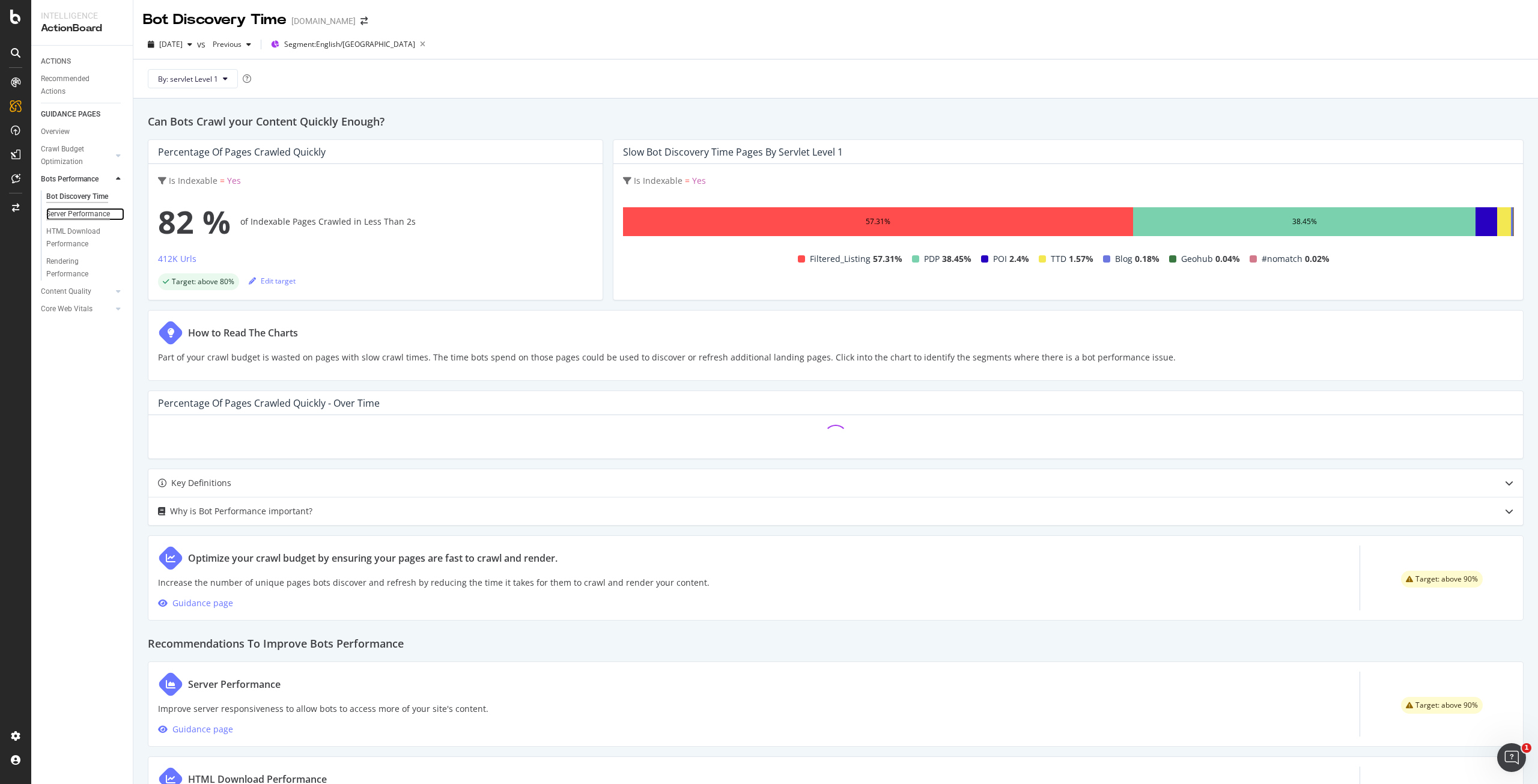
click at [108, 214] on div "Server Performance" at bounding box center [78, 214] width 64 height 13
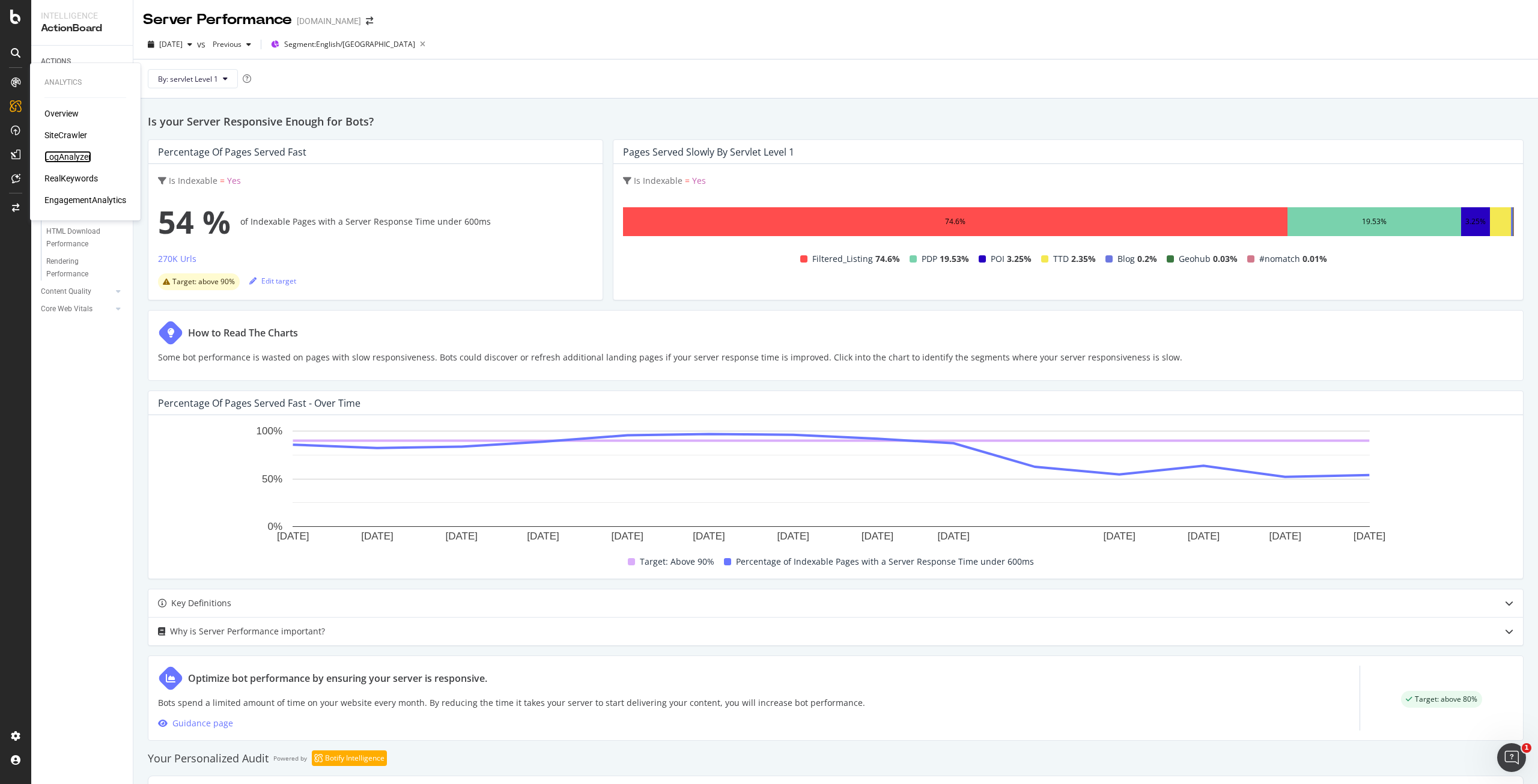
click at [78, 157] on div "LogAnalyzer" at bounding box center [67, 157] width 47 height 12
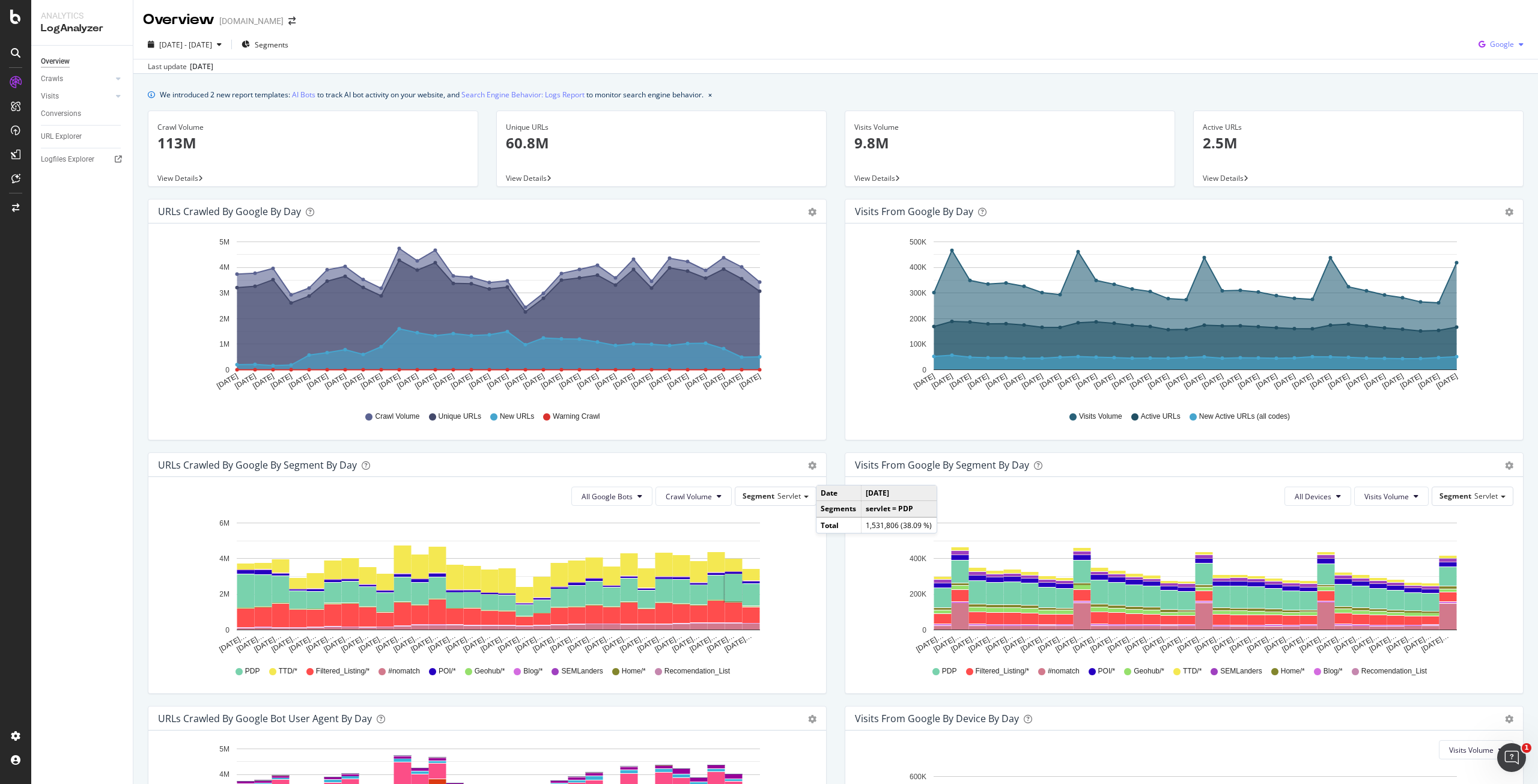
click at [1490, 39] on span "Google" at bounding box center [1502, 44] width 24 height 10
click at [1478, 104] on div "OpenAI" at bounding box center [1491, 112] width 83 height 18
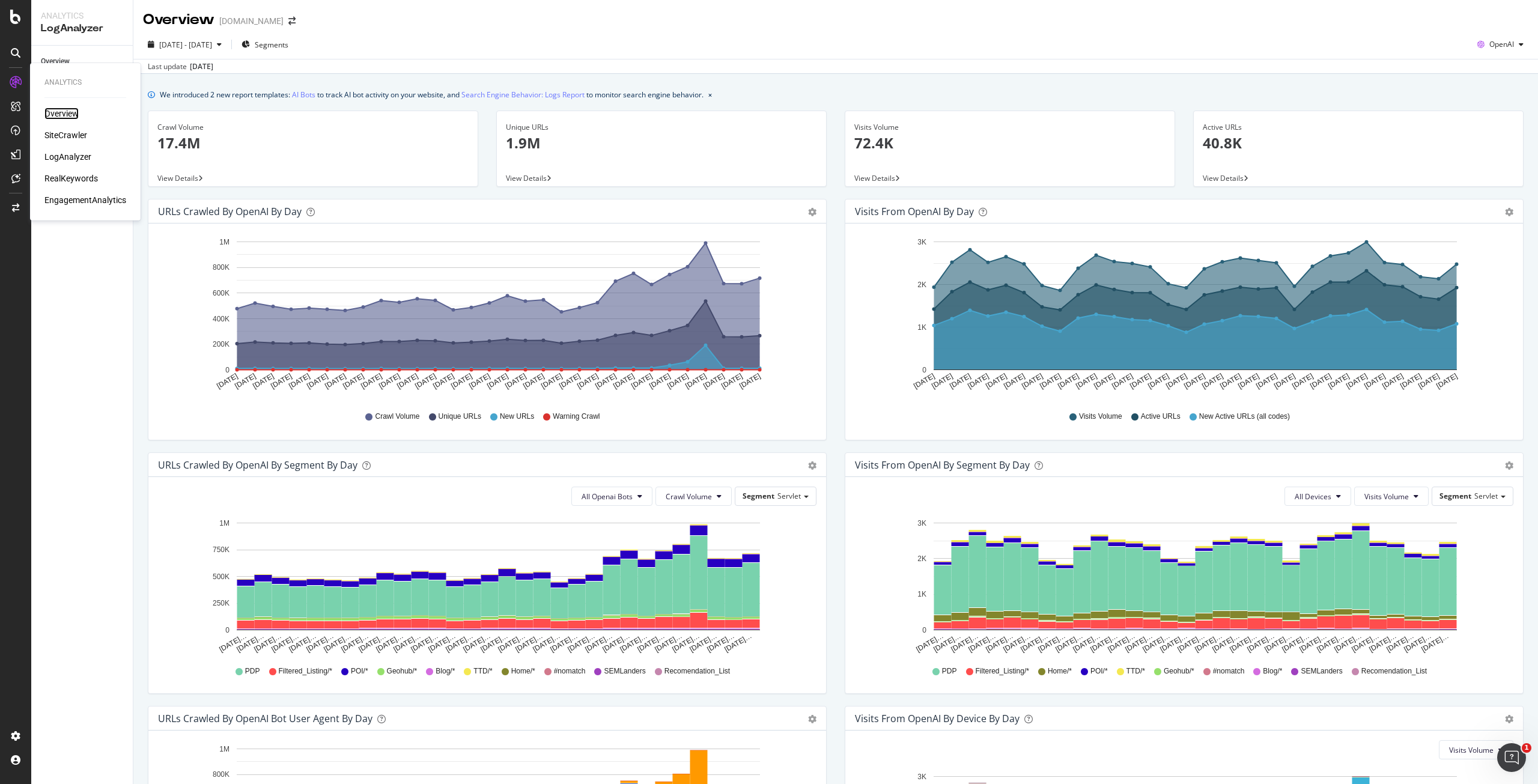
click at [72, 108] on div "Overview" at bounding box center [61, 113] width 35 height 12
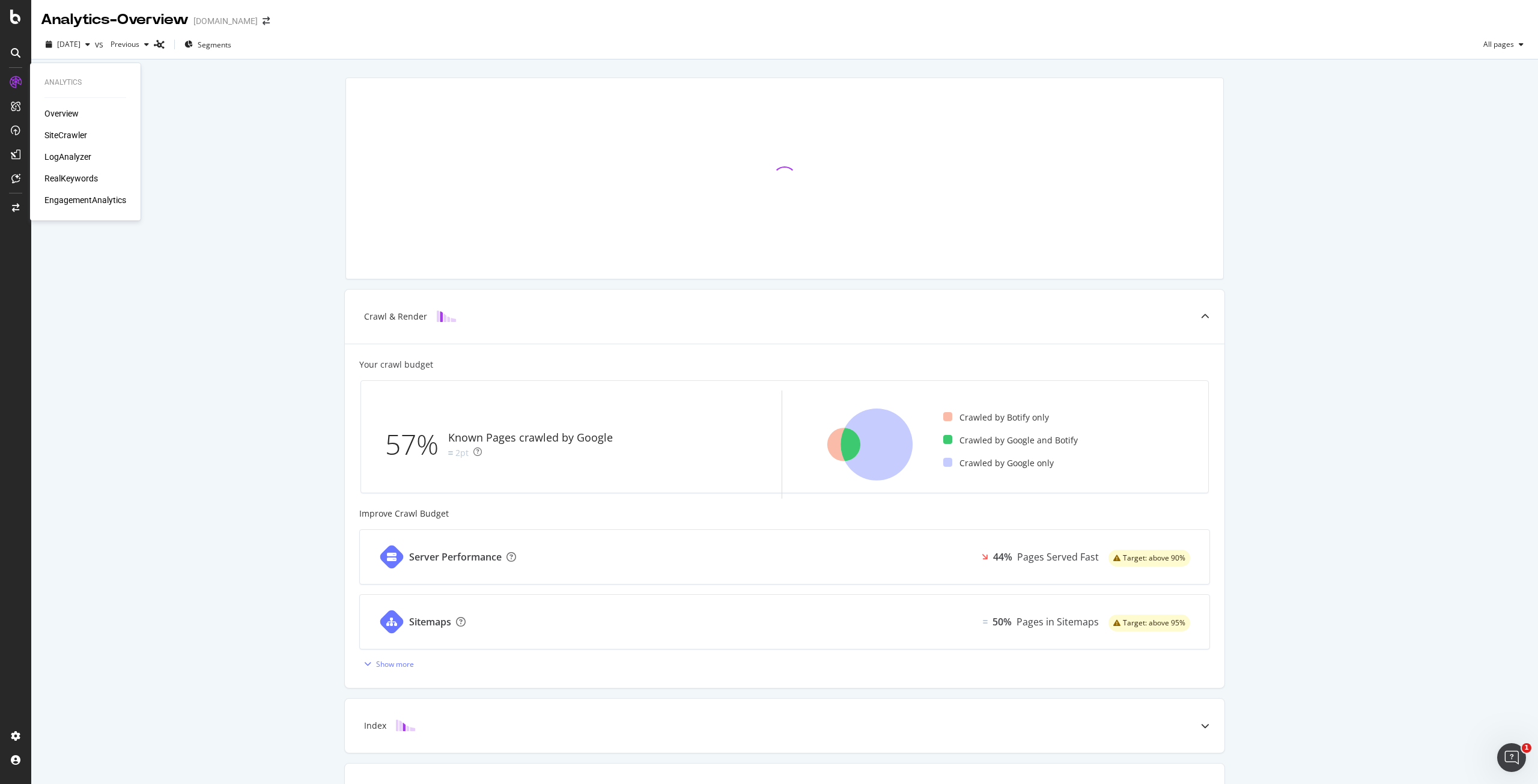
click at [64, 128] on div "Overview SiteCrawler LogAnalyzer RealKeywords EngagementAnalytics" at bounding box center [85, 156] width 82 height 99
click at [62, 138] on div "SiteCrawler" at bounding box center [65, 135] width 42 height 12
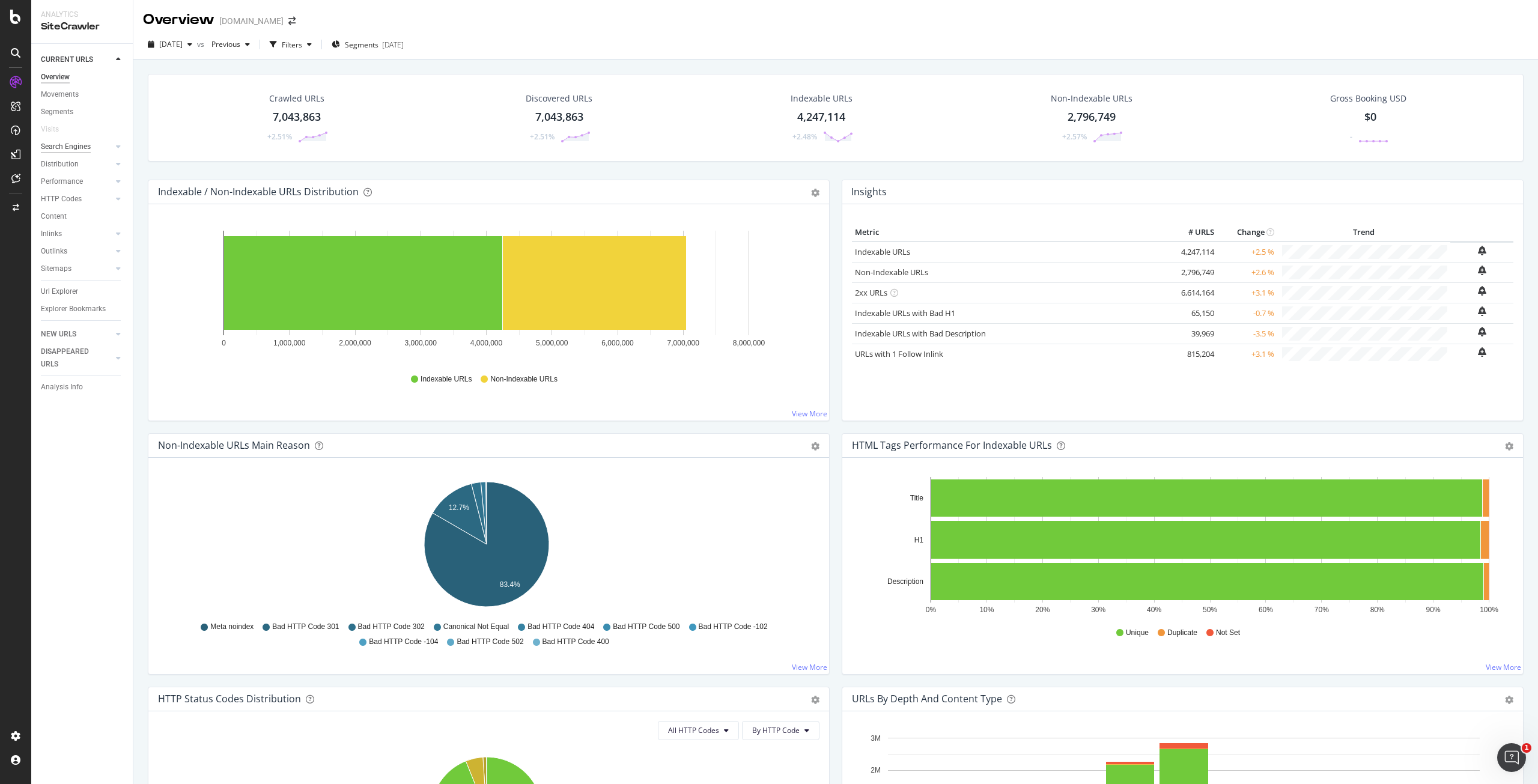
click at [76, 143] on div "Search Engines" at bounding box center [65, 147] width 50 height 13
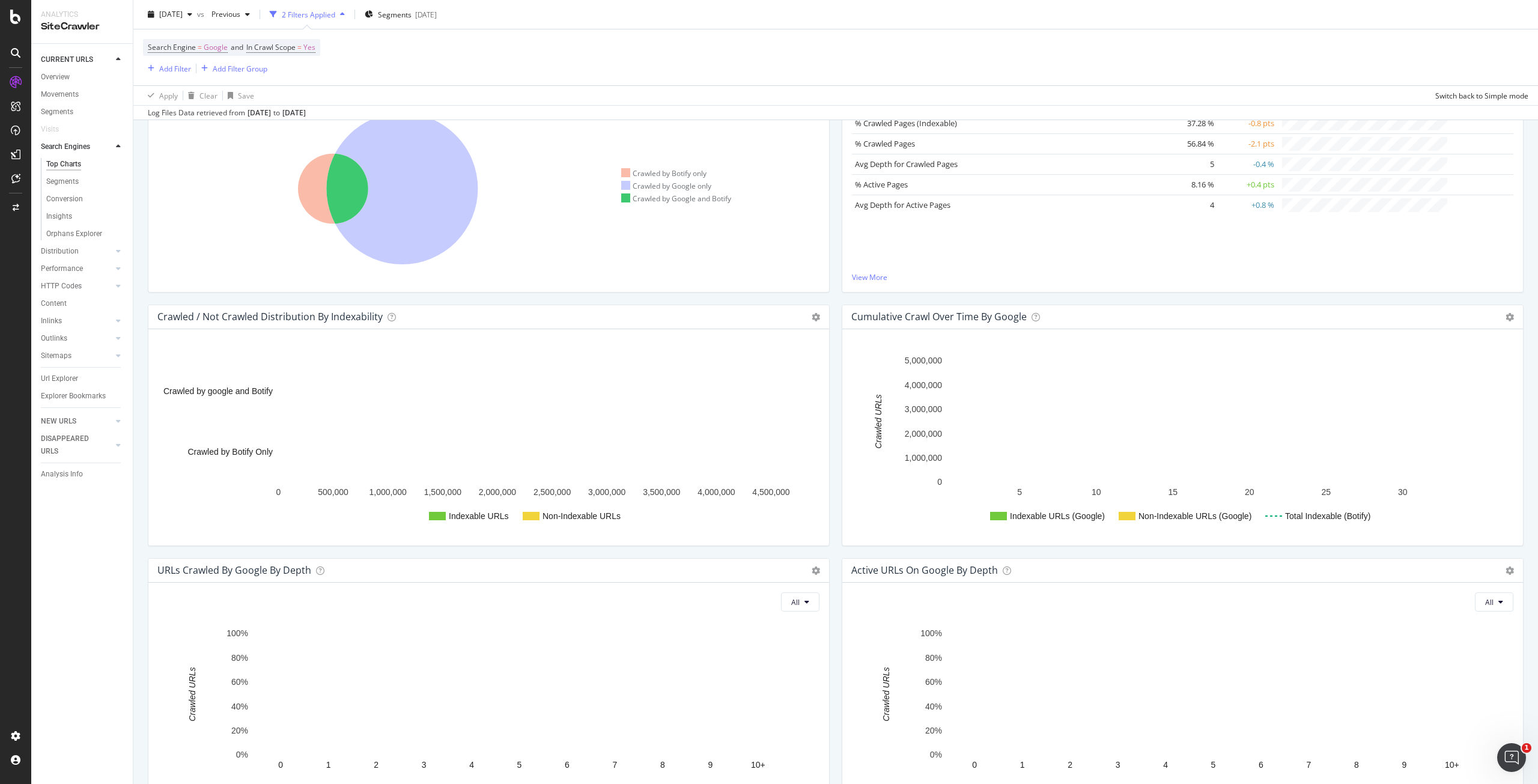
scroll to position [301, 0]
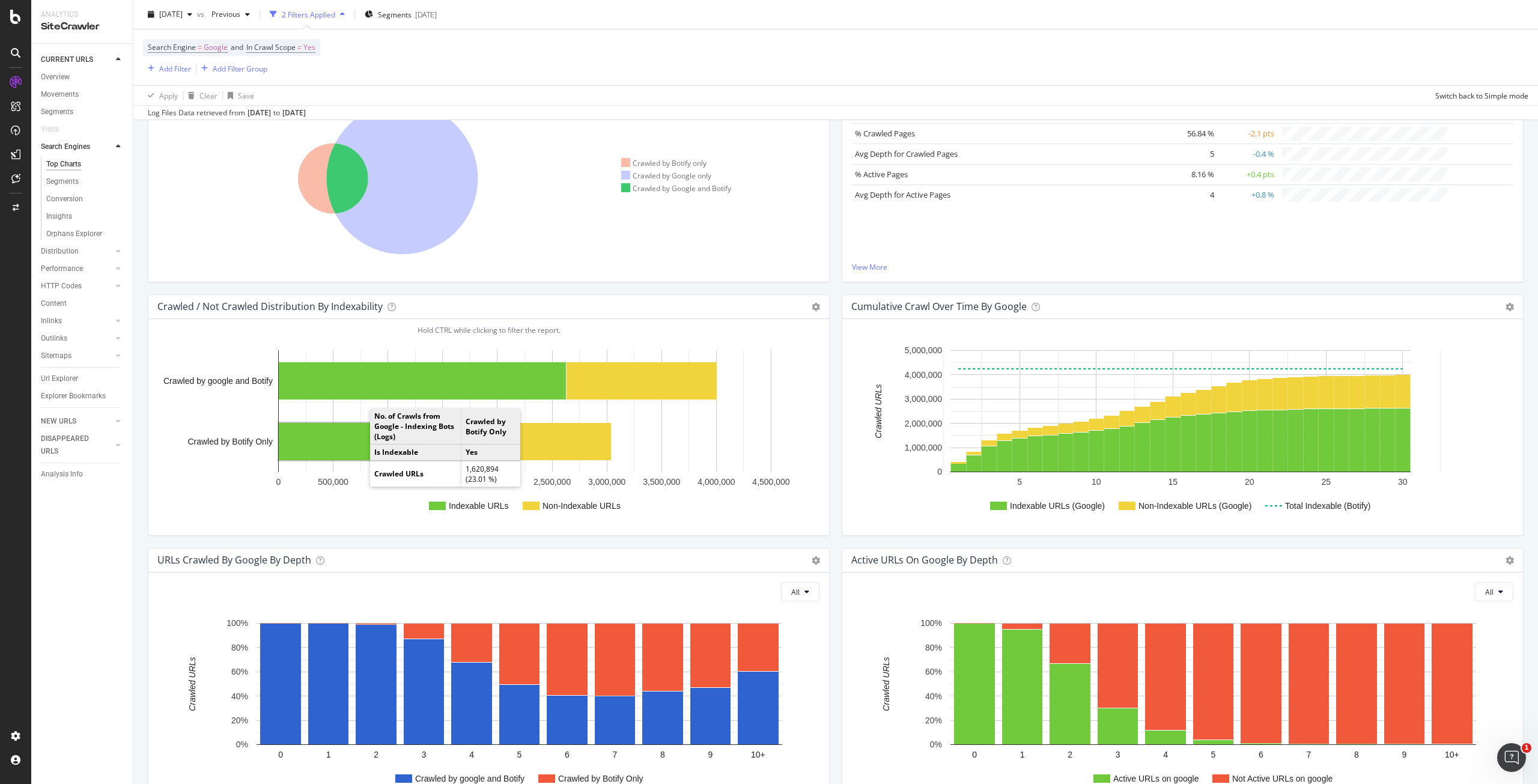
click at [321, 437] on rect "A chart." at bounding box center [367, 441] width 176 height 37
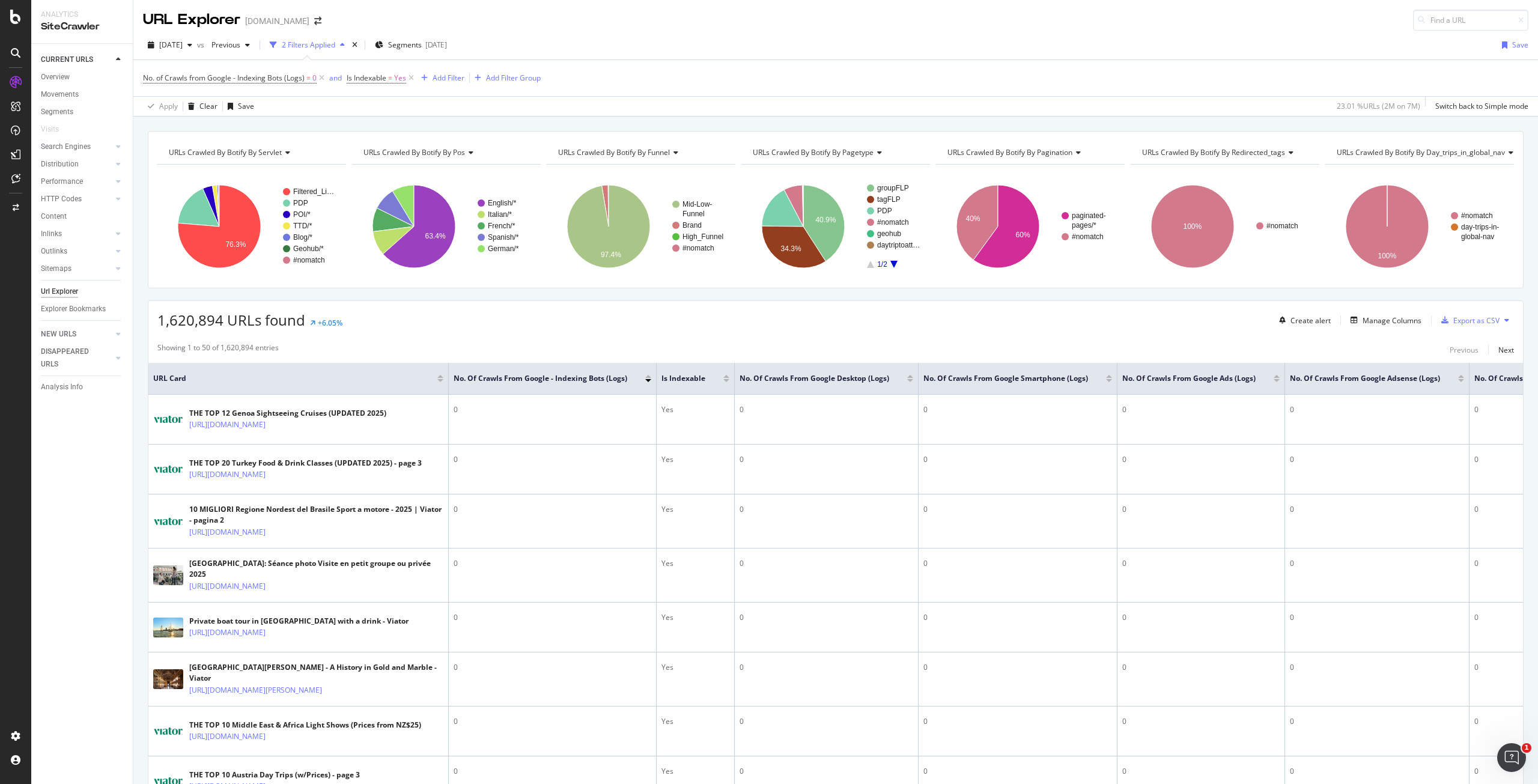
drag, startPoint x: 159, startPoint y: 324, endPoint x: 222, endPoint y: 324, distance: 63.0
click at [222, 324] on span "1,620,894 URLs found" at bounding box center [231, 320] width 148 height 20
click at [199, 322] on span "1,620,894 URLs found" at bounding box center [231, 320] width 148 height 20
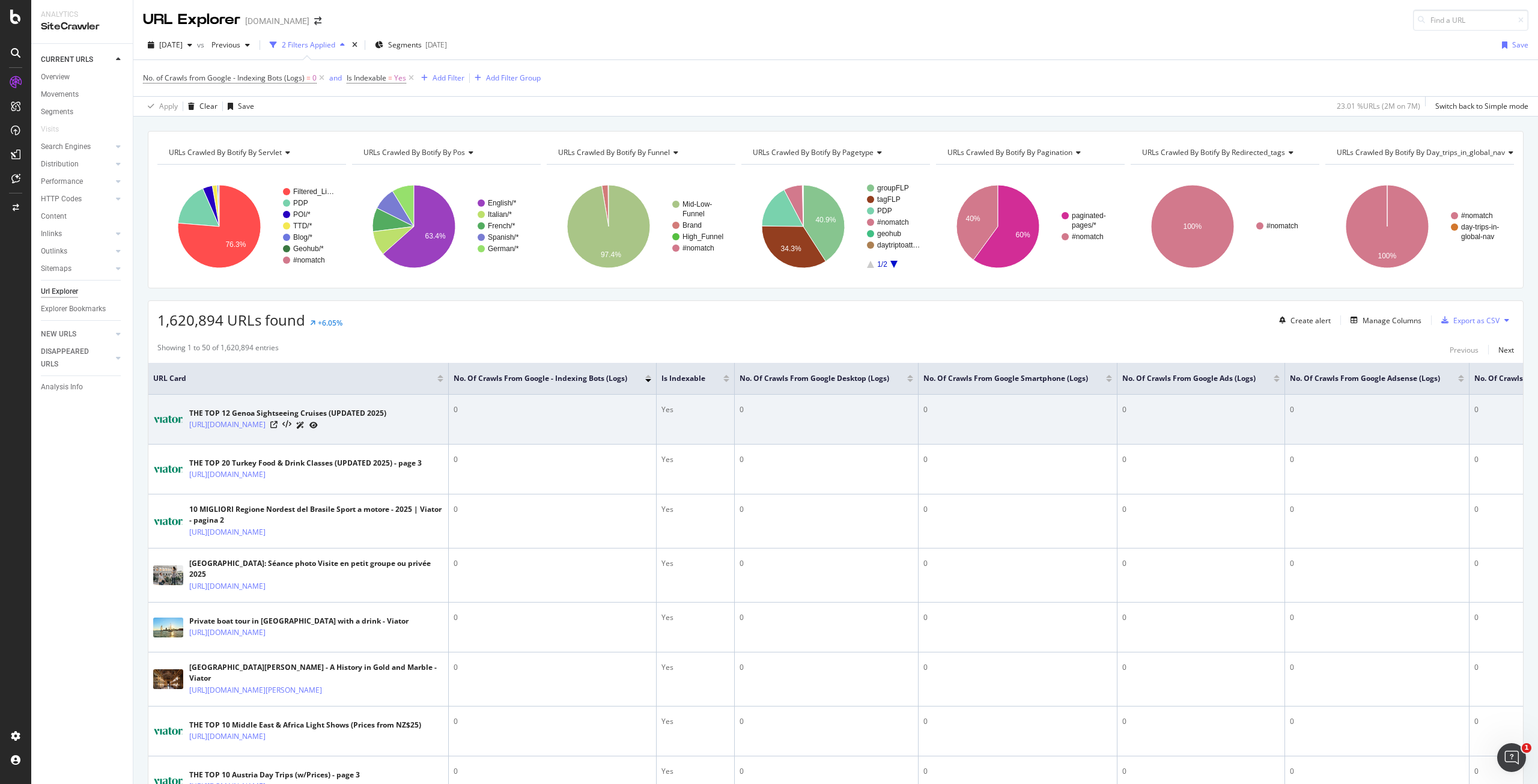
drag, startPoint x: 938, startPoint y: 471, endPoint x: 639, endPoint y: 442, distance: 300.4
click at [278, 428] on icon at bounding box center [274, 425] width 7 height 7
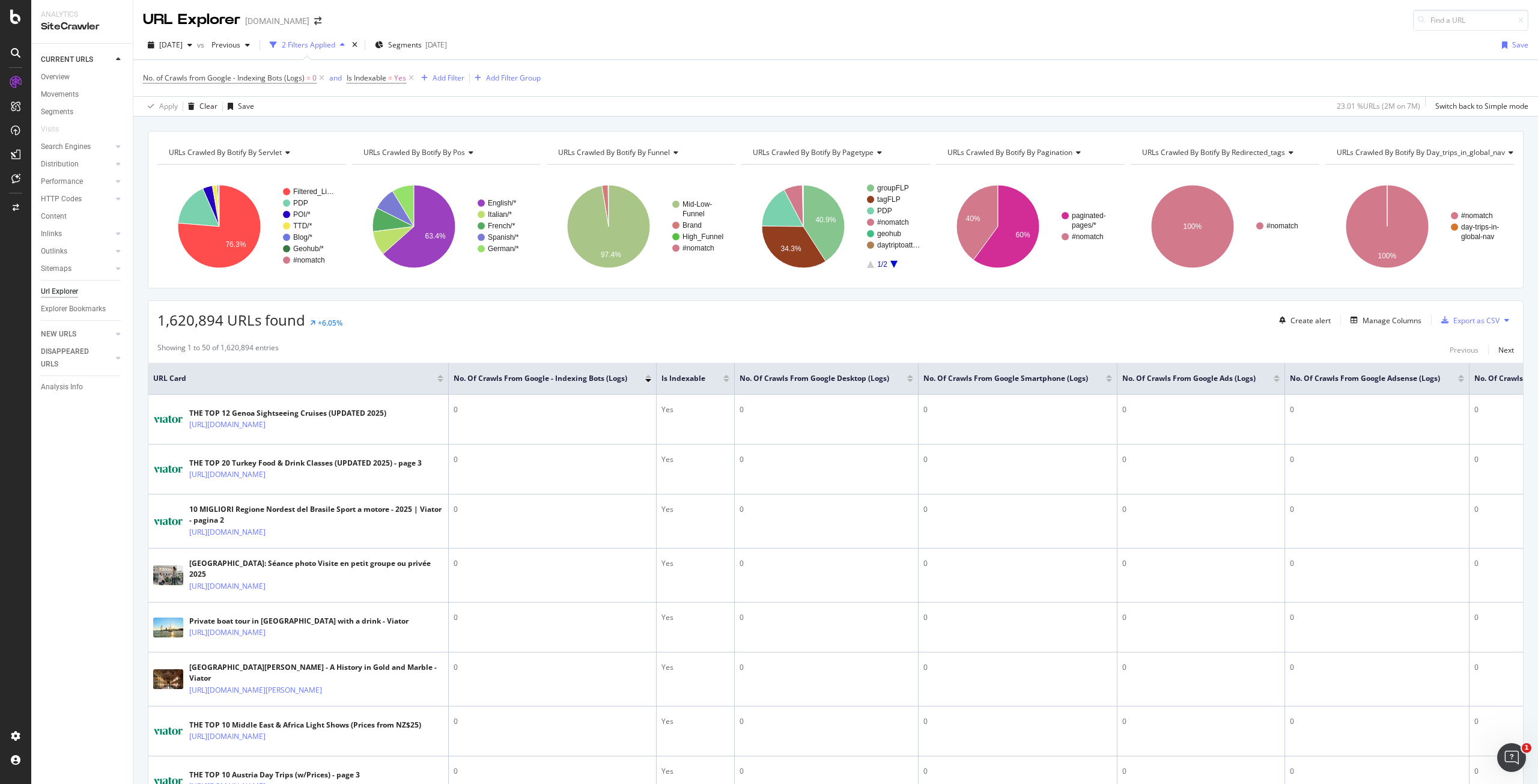
click at [605, 79] on div "No. of Crawls from Google - Indexing Bots (Logs) = 0 and Is Indexable = Yes Add…" at bounding box center [836, 78] width 1385 height 36
click at [750, 45] on div "2025 Aug. 1st vs Previous 2 Filters Applied Segments 2025-05-30 Save" at bounding box center [836, 47] width 1405 height 24
